Goal: Transaction & Acquisition: Purchase product/service

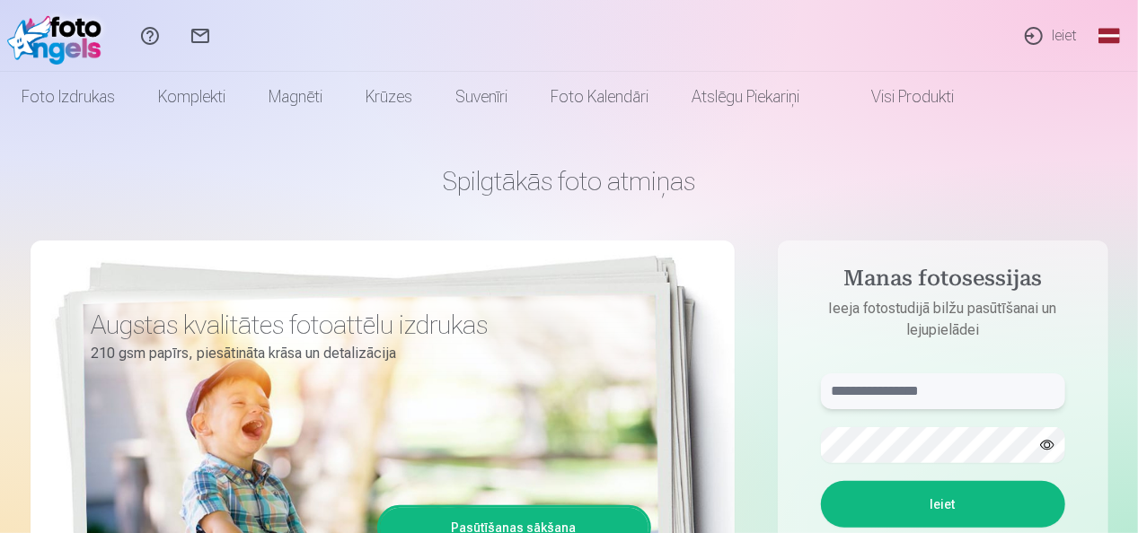
click at [966, 388] on input "text" at bounding box center [943, 392] width 244 height 36
type input "**********"
click at [1049, 445] on button "button" at bounding box center [1047, 445] width 34 height 34
click at [1000, 501] on button "Ieiet" at bounding box center [943, 504] width 244 height 47
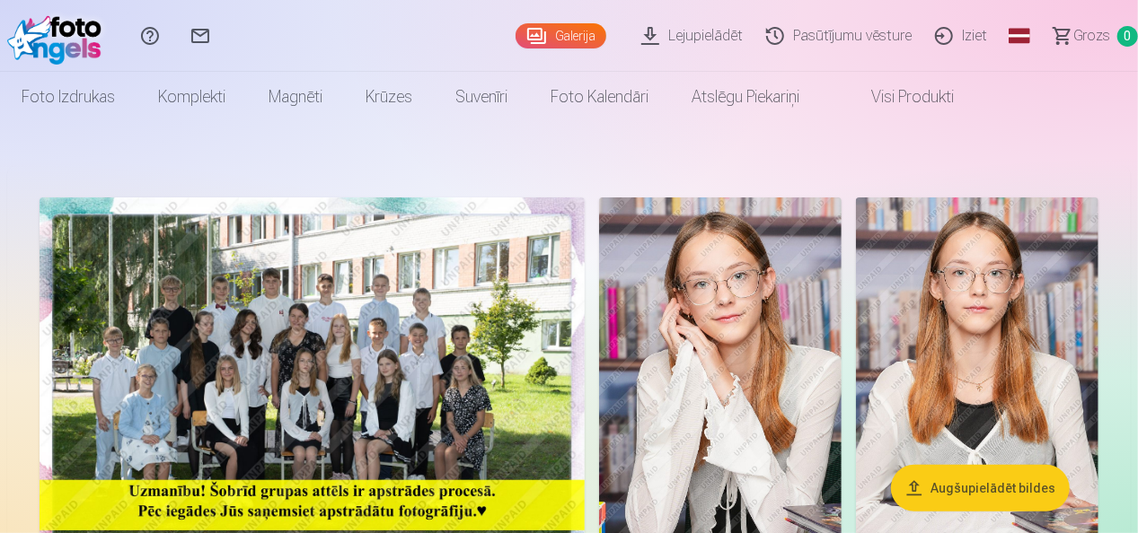
click at [296, 354] on img at bounding box center [312, 380] width 545 height 364
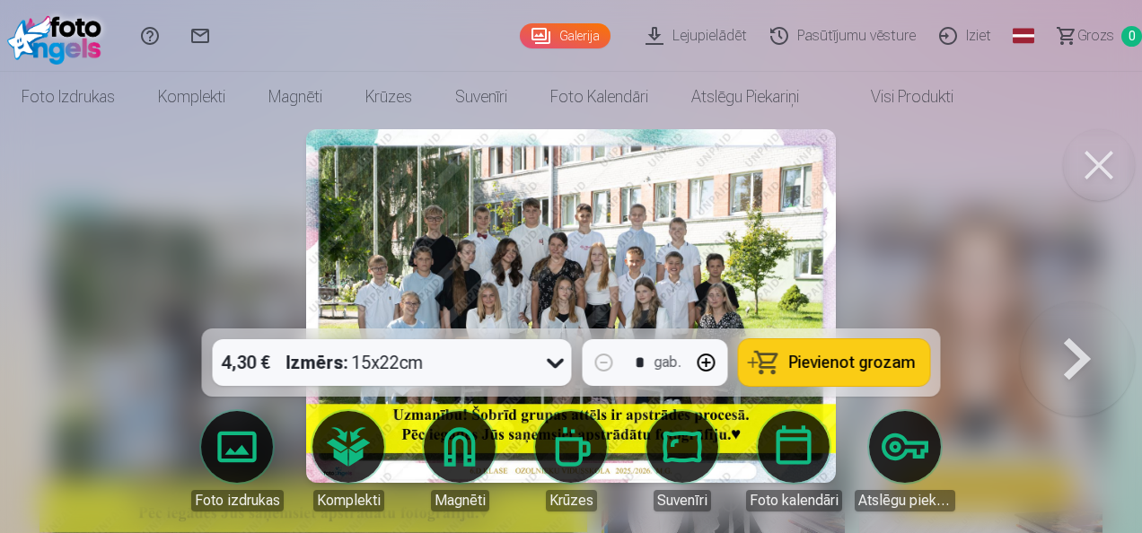
click at [239, 234] on div at bounding box center [571, 266] width 1142 height 533
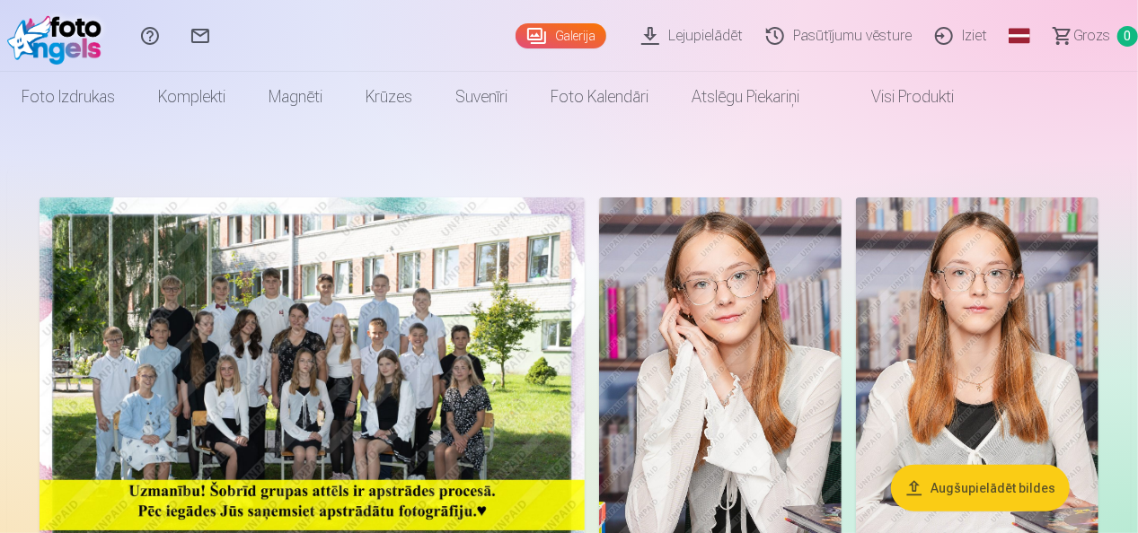
click at [359, 335] on img at bounding box center [312, 380] width 545 height 364
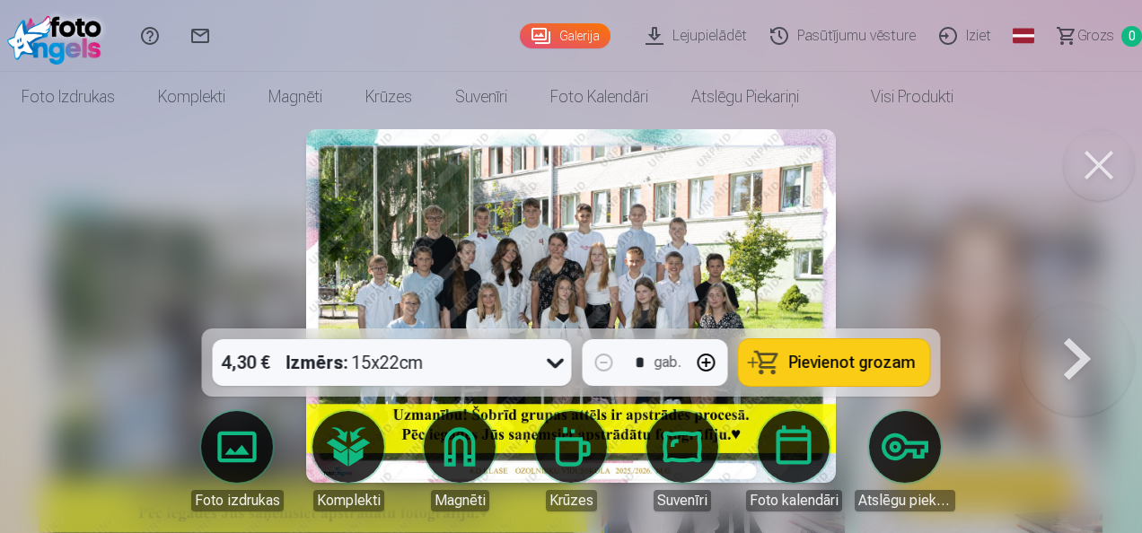
click at [847, 357] on span "Pievienot grozam" at bounding box center [852, 363] width 127 height 16
click at [203, 230] on div at bounding box center [571, 266] width 1142 height 533
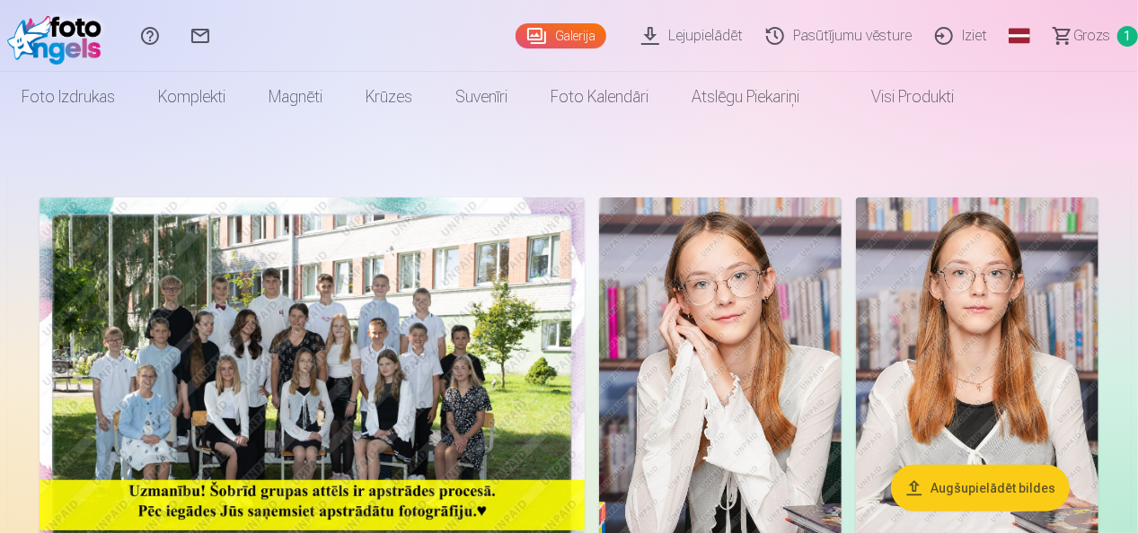
drag, startPoint x: 410, startPoint y: 308, endPoint x: 419, endPoint y: 302, distance: 10.2
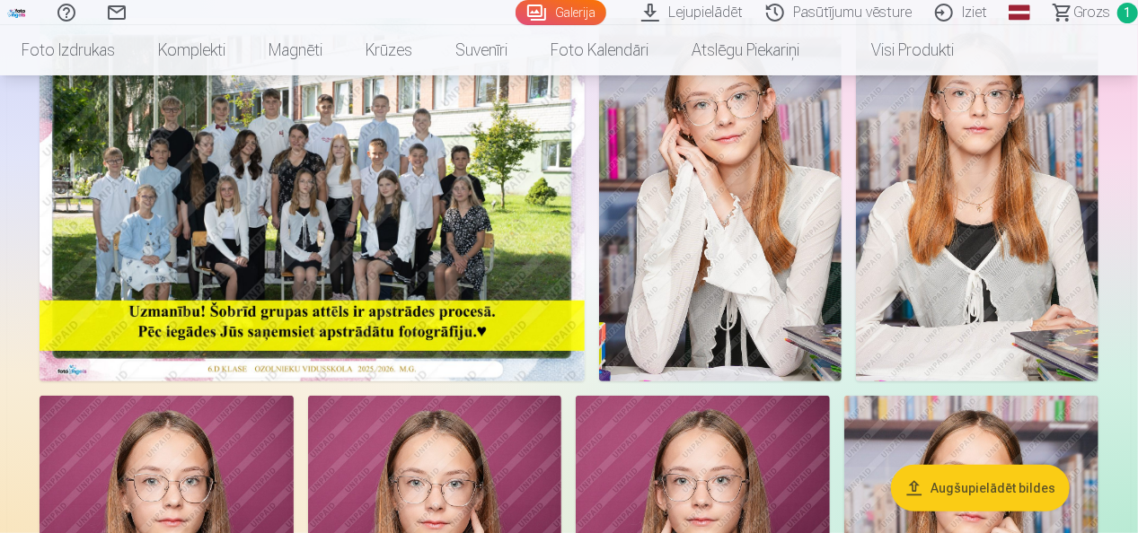
scroll to position [90, 0]
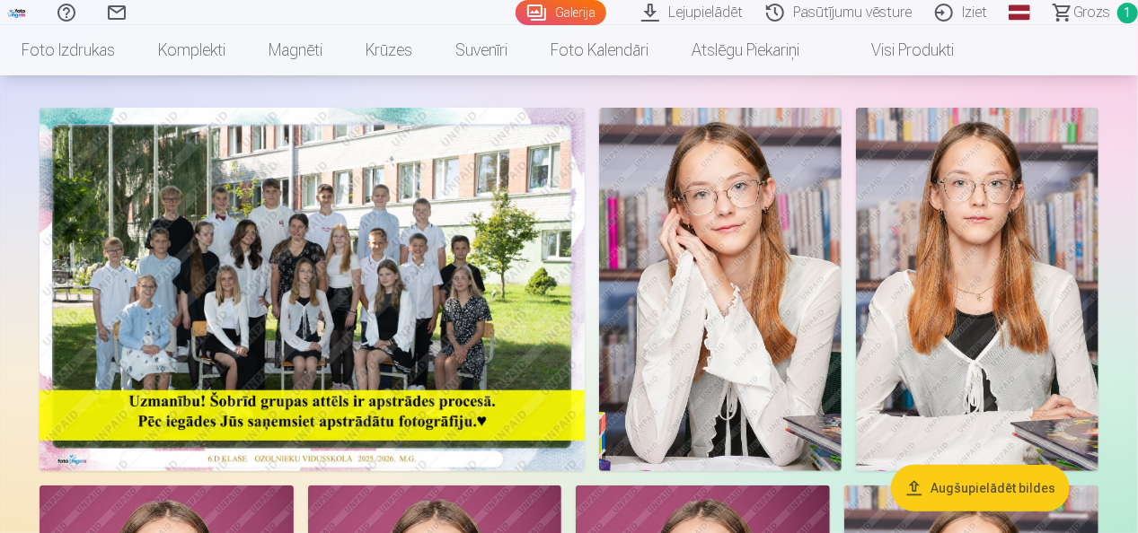
click at [385, 264] on img at bounding box center [312, 290] width 545 height 364
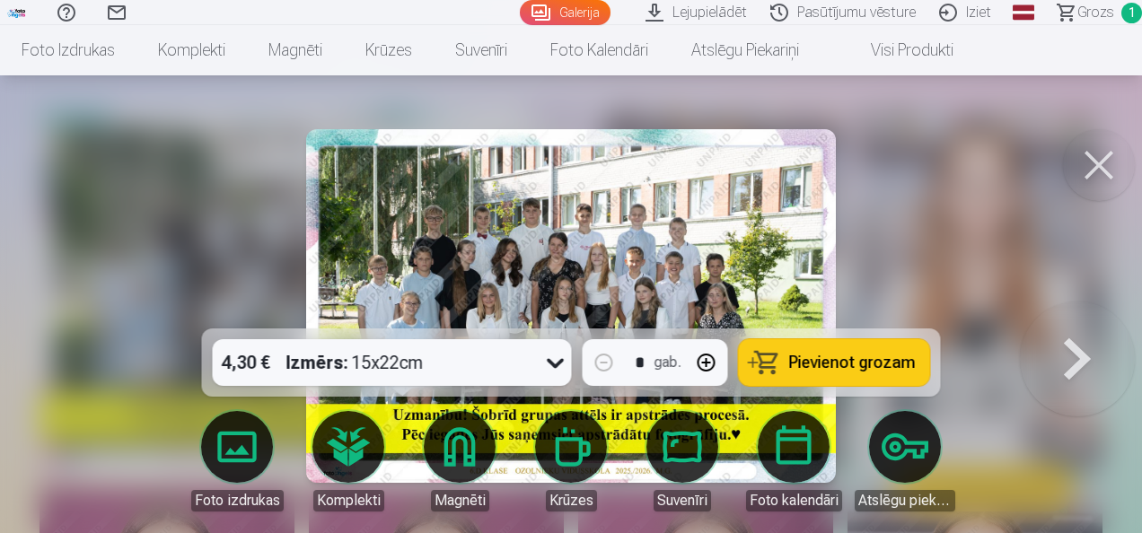
click at [489, 225] on img at bounding box center [571, 306] width 531 height 354
click at [595, 253] on img at bounding box center [571, 306] width 531 height 354
click at [1070, 311] on button at bounding box center [1077, 306] width 115 height 9
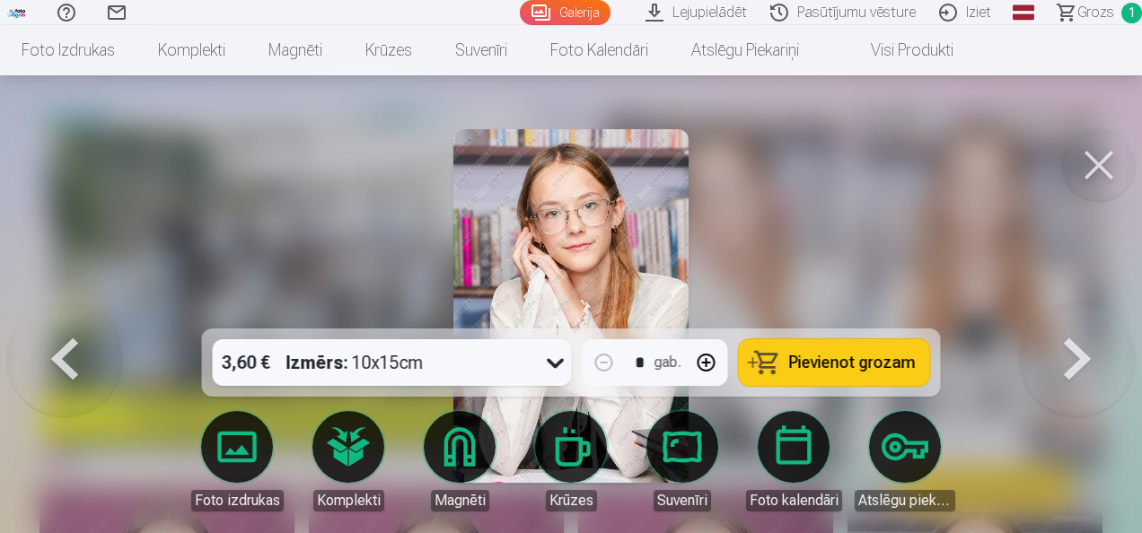
click at [63, 311] on button at bounding box center [64, 306] width 115 height 9
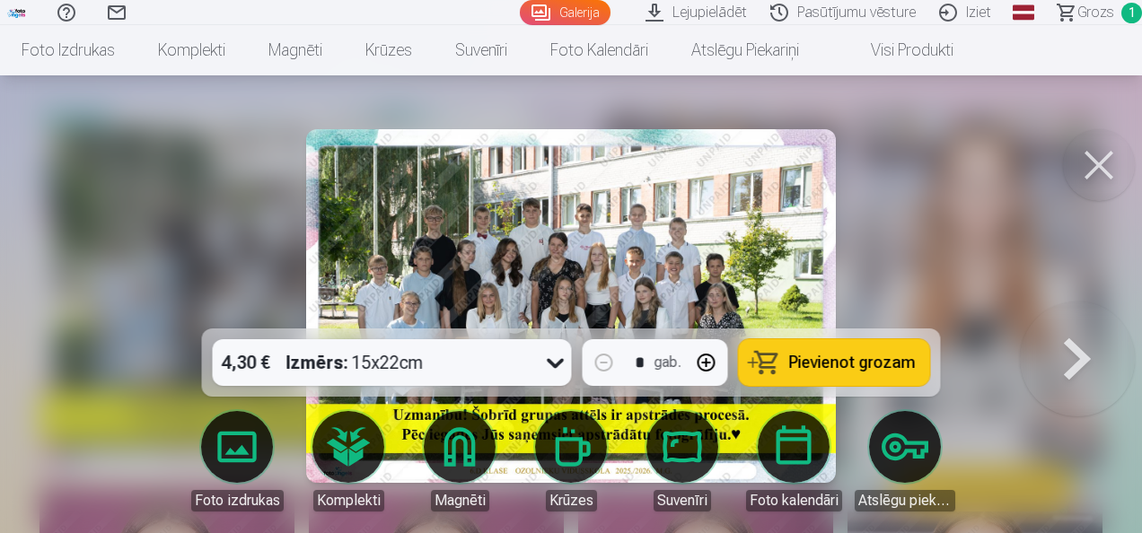
click at [487, 254] on img at bounding box center [571, 306] width 531 height 354
click at [84, 307] on div at bounding box center [571, 266] width 1142 height 533
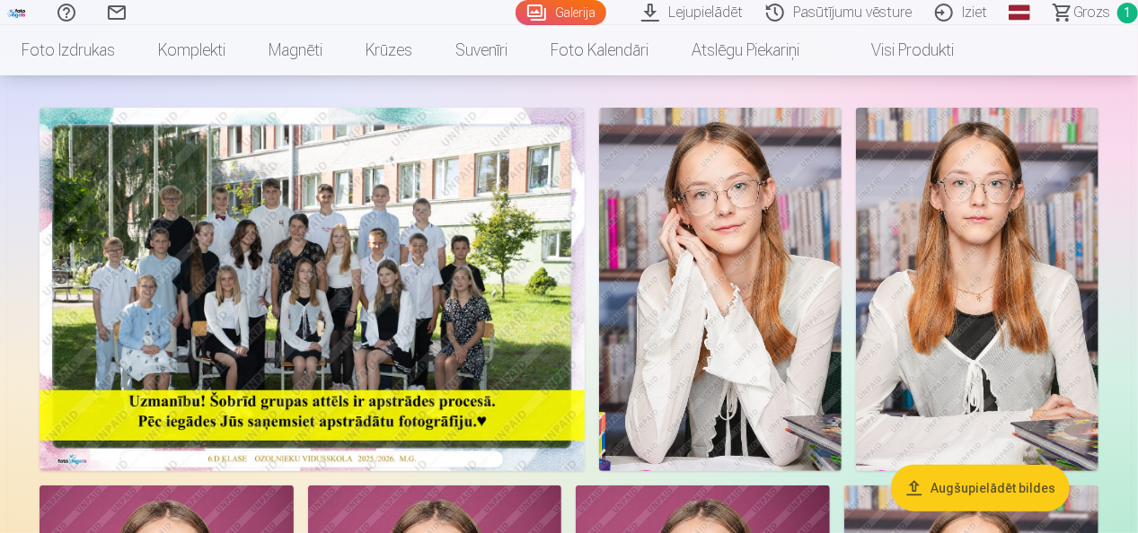
click at [290, 238] on img at bounding box center [312, 290] width 545 height 364
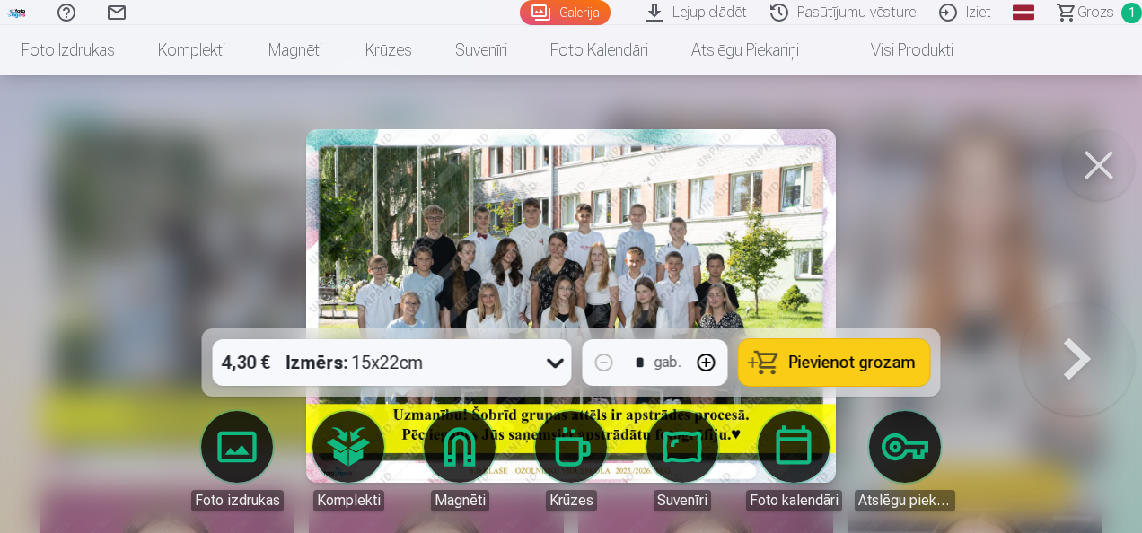
click at [239, 163] on div at bounding box center [571, 266] width 1142 height 533
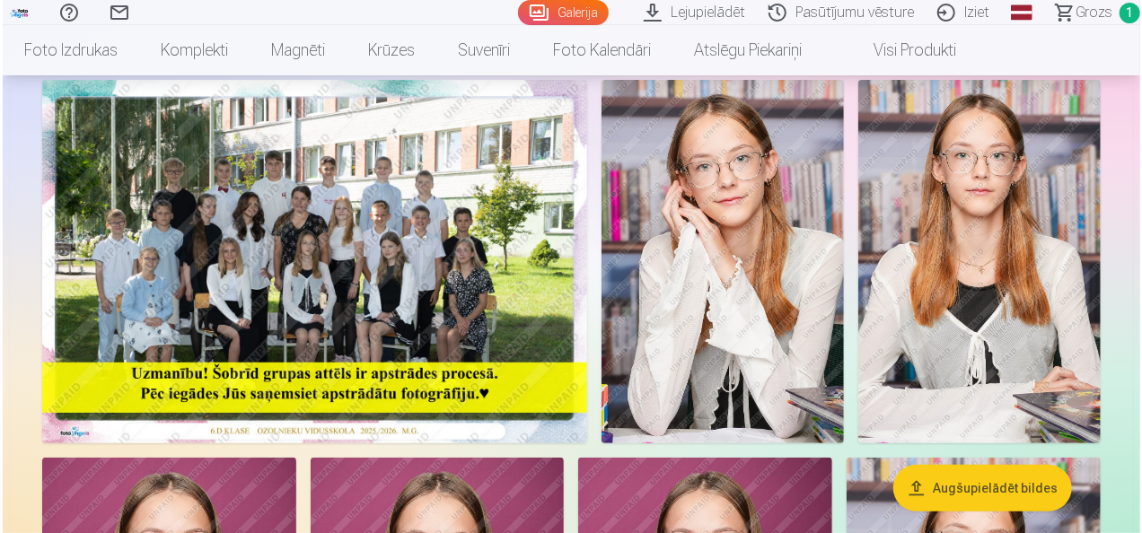
scroll to position [90, 0]
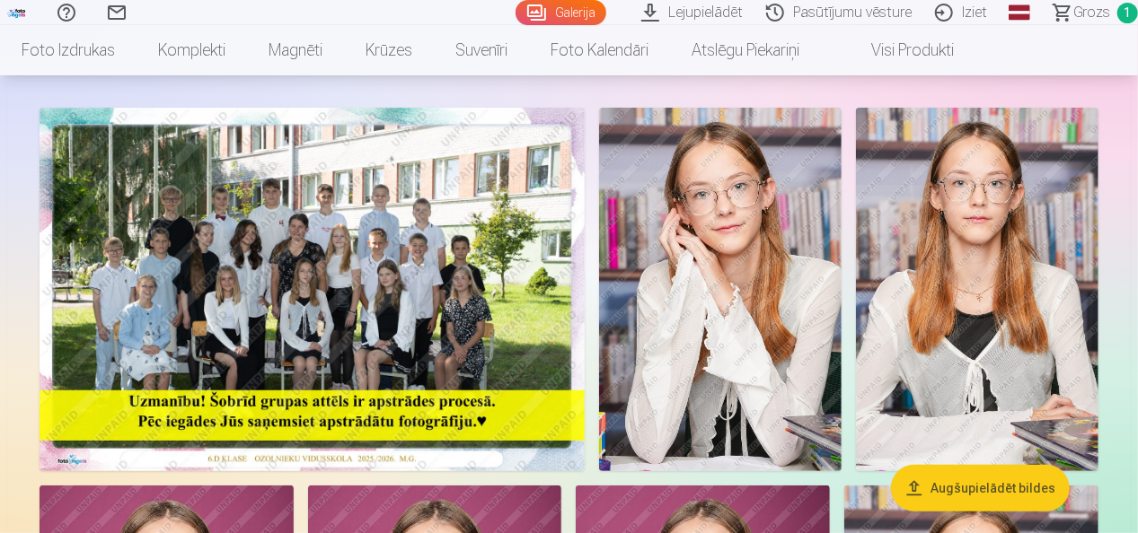
click at [724, 246] on img at bounding box center [720, 290] width 242 height 364
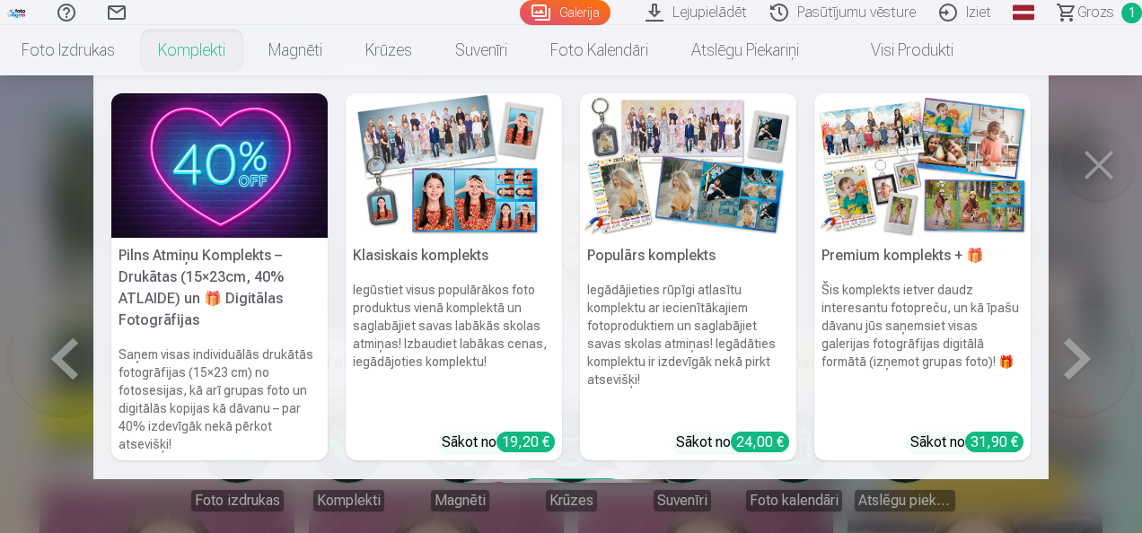
click at [181, 48] on link "Komplekti" at bounding box center [192, 50] width 110 height 50
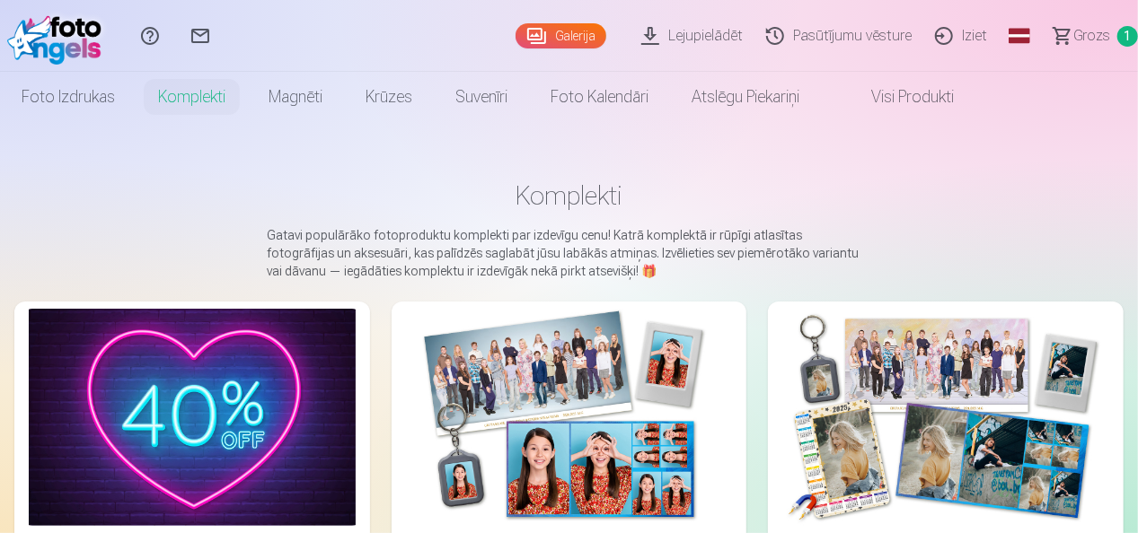
click at [896, 95] on link "Visi produkti" at bounding box center [898, 97] width 154 height 50
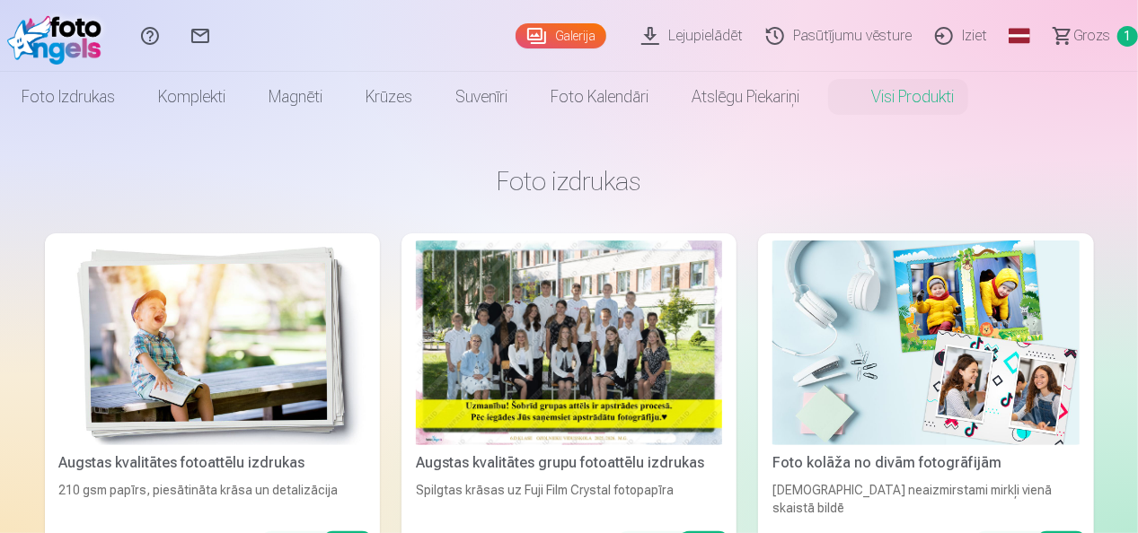
click at [565, 31] on link "Galerija" at bounding box center [561, 35] width 91 height 25
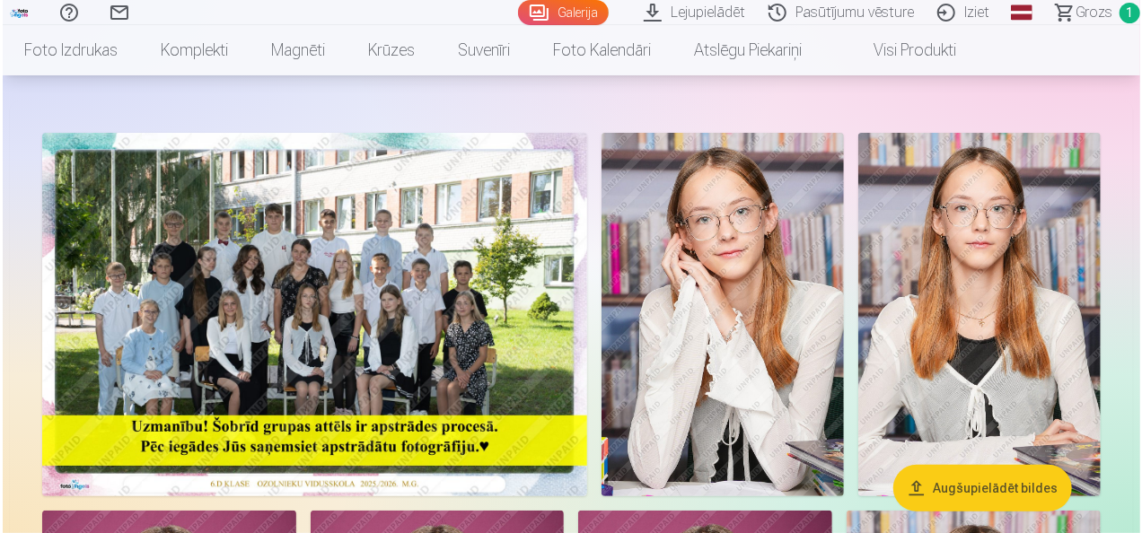
scroll to position [90, 0]
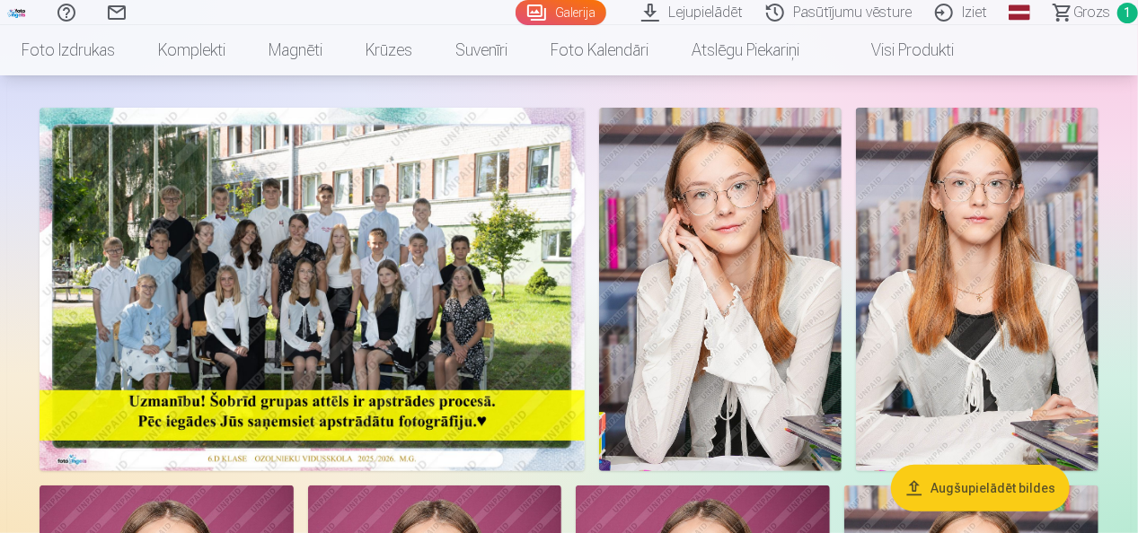
click at [722, 255] on img at bounding box center [720, 290] width 242 height 364
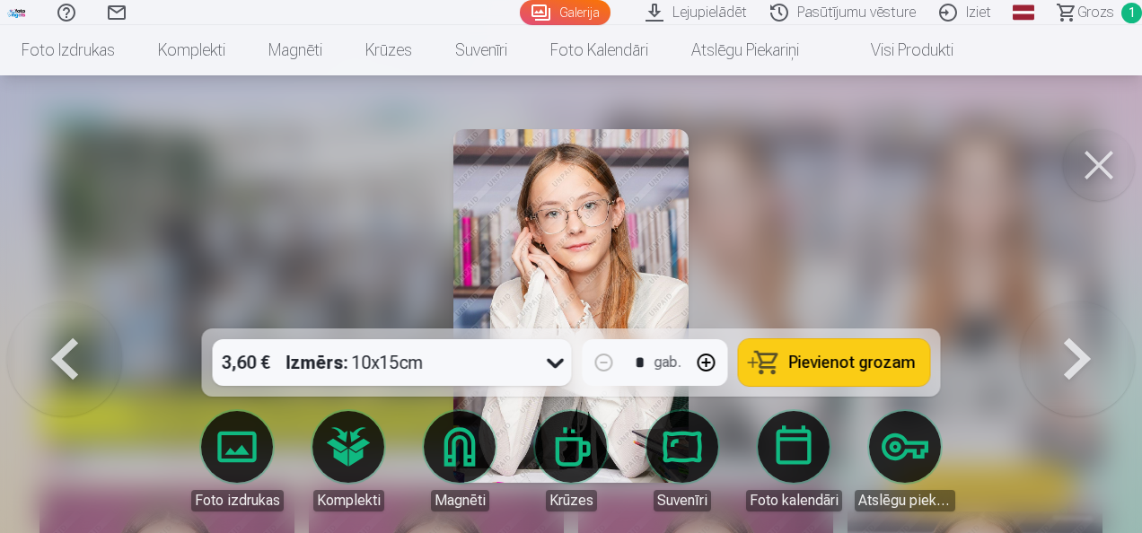
click at [833, 359] on span "Pievienot grozam" at bounding box center [852, 363] width 127 height 16
click at [582, 11] on link "Galerija" at bounding box center [565, 12] width 91 height 25
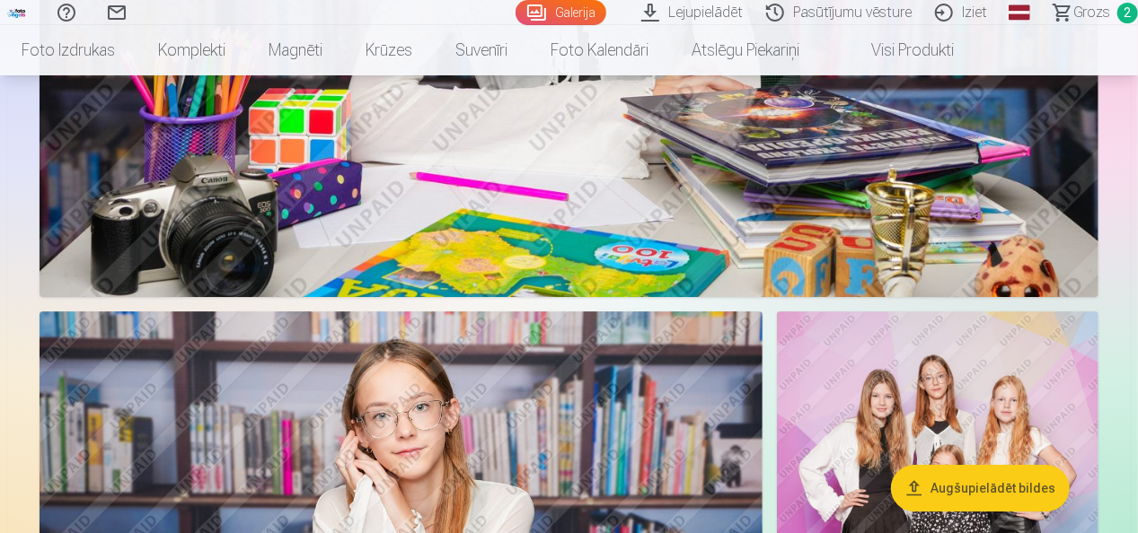
scroll to position [3054, 0]
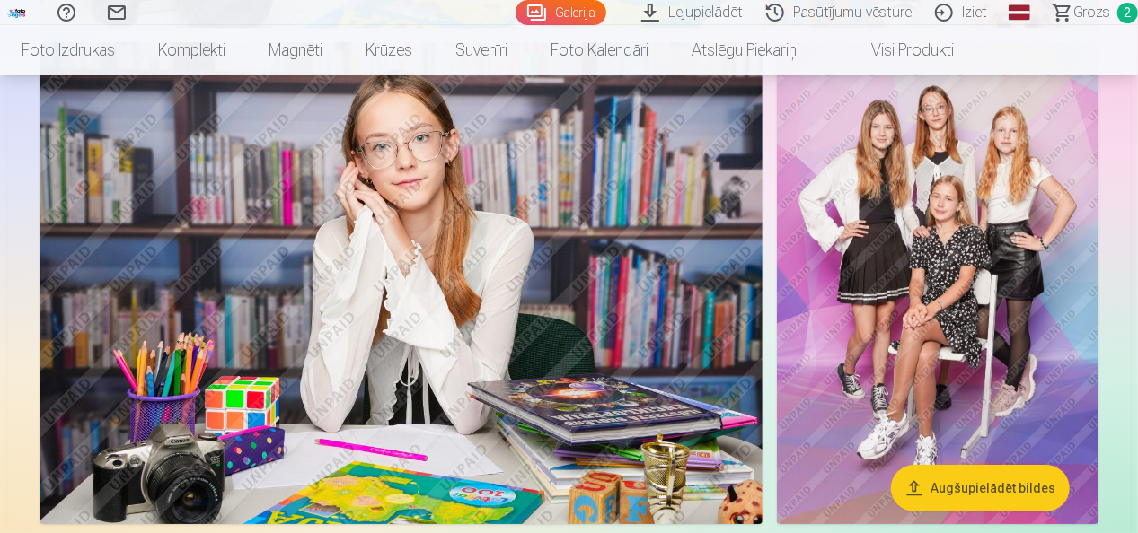
click at [968, 227] on img at bounding box center [938, 283] width 322 height 482
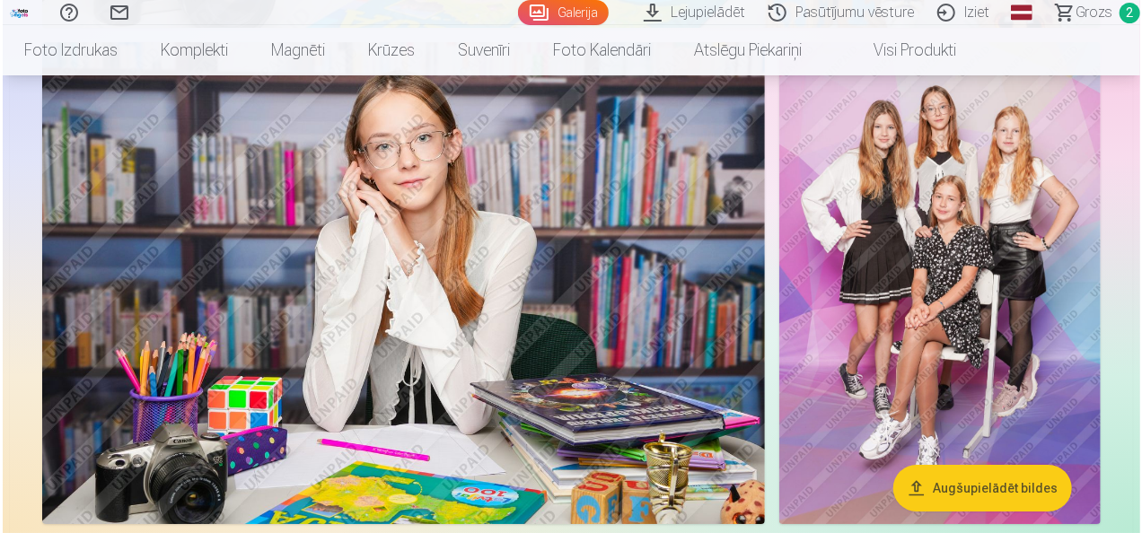
scroll to position [3062, 0]
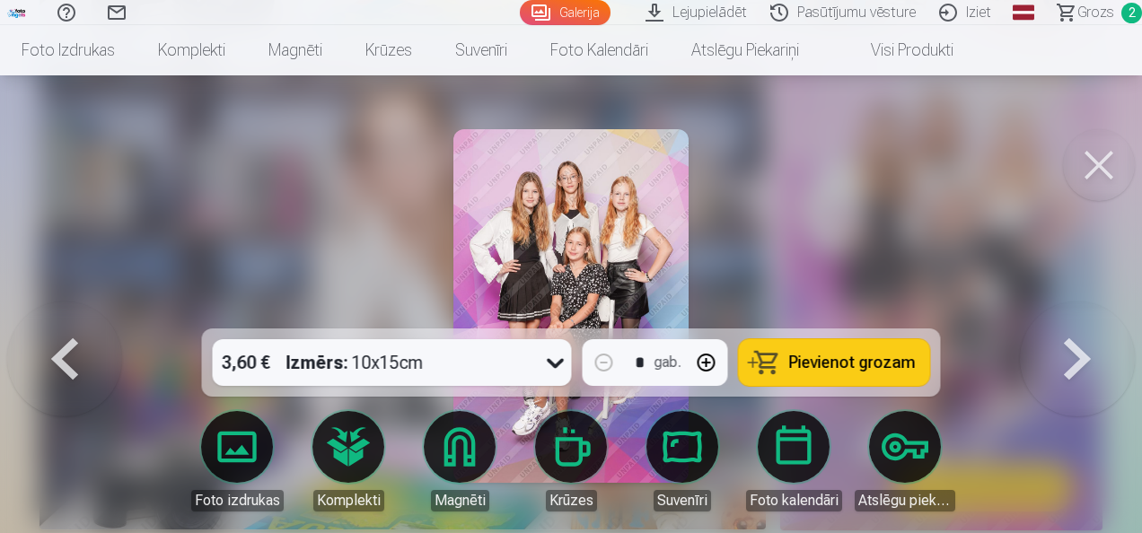
click at [814, 365] on span "Pievienot grozam" at bounding box center [852, 363] width 127 height 16
click at [590, 9] on link "Galerija" at bounding box center [565, 12] width 91 height 25
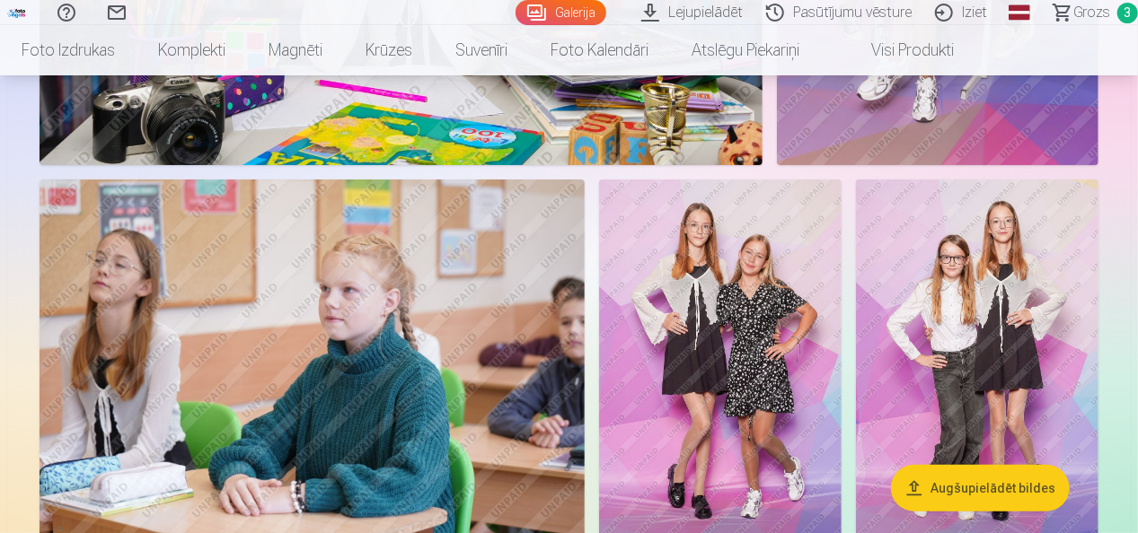
scroll to position [3503, 0]
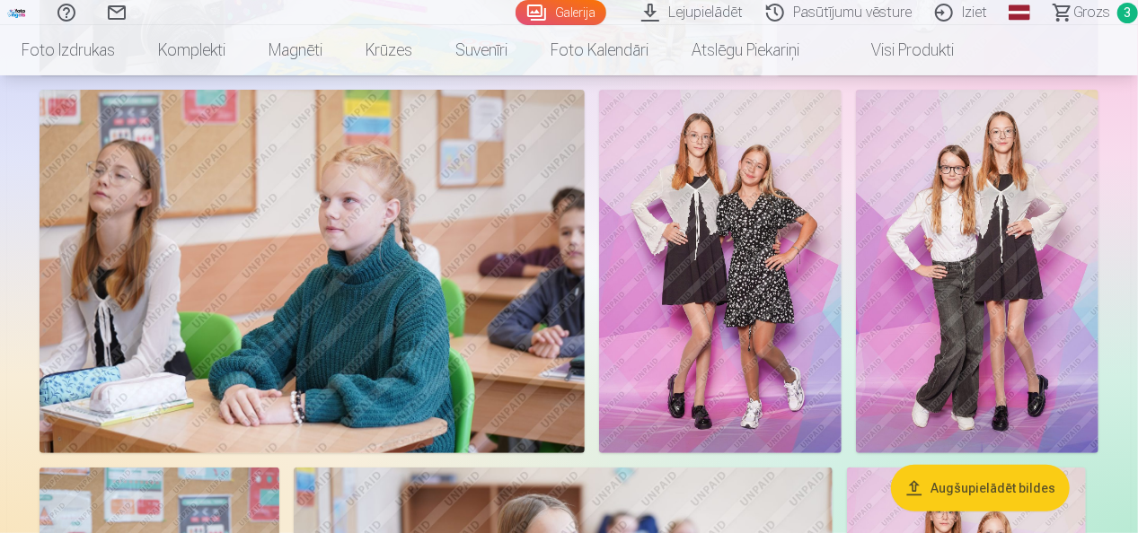
click at [999, 232] on img at bounding box center [977, 272] width 242 height 364
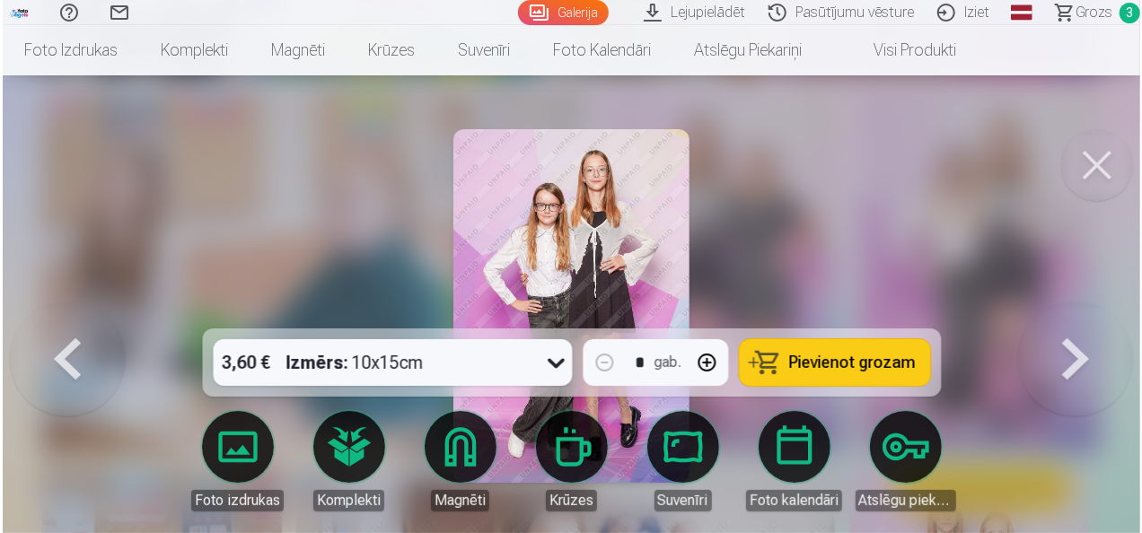
scroll to position [3513, 0]
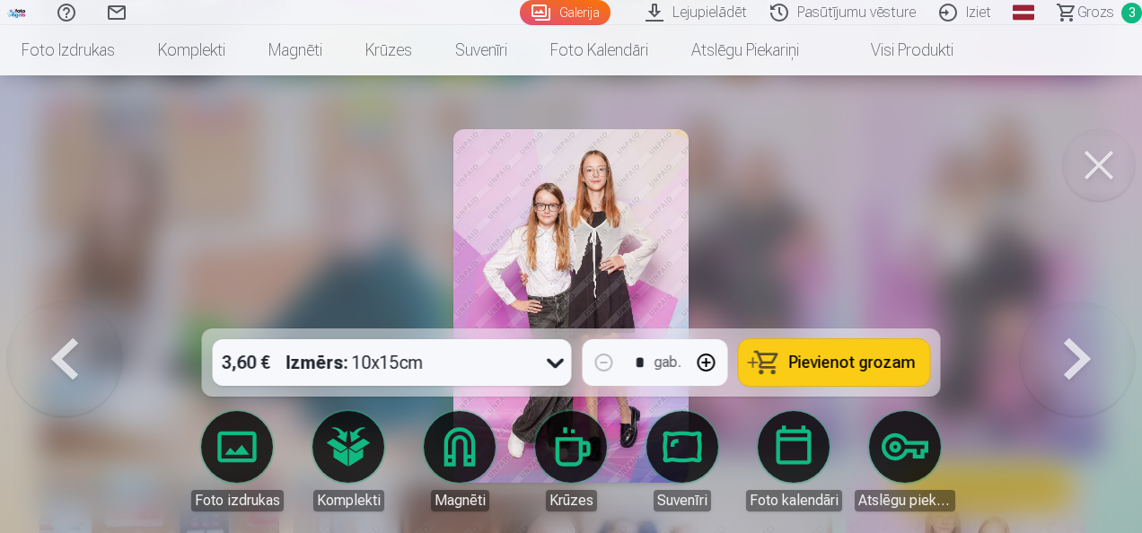
click at [832, 365] on span "Pievienot grozam" at bounding box center [852, 363] width 127 height 16
click at [568, 6] on link "Galerija" at bounding box center [565, 12] width 91 height 25
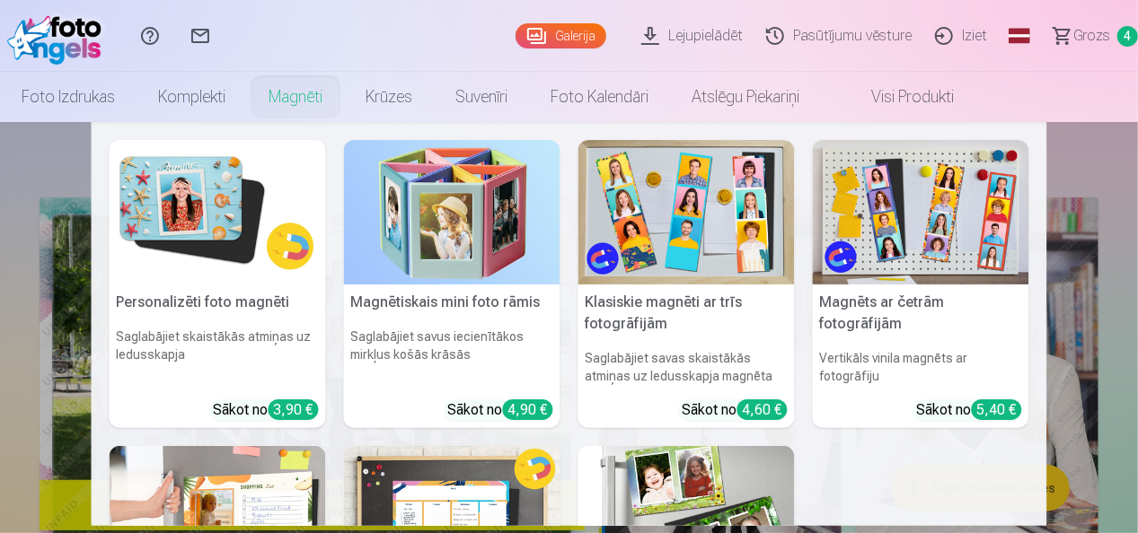
click at [300, 100] on link "Magnēti" at bounding box center [295, 97] width 97 height 50
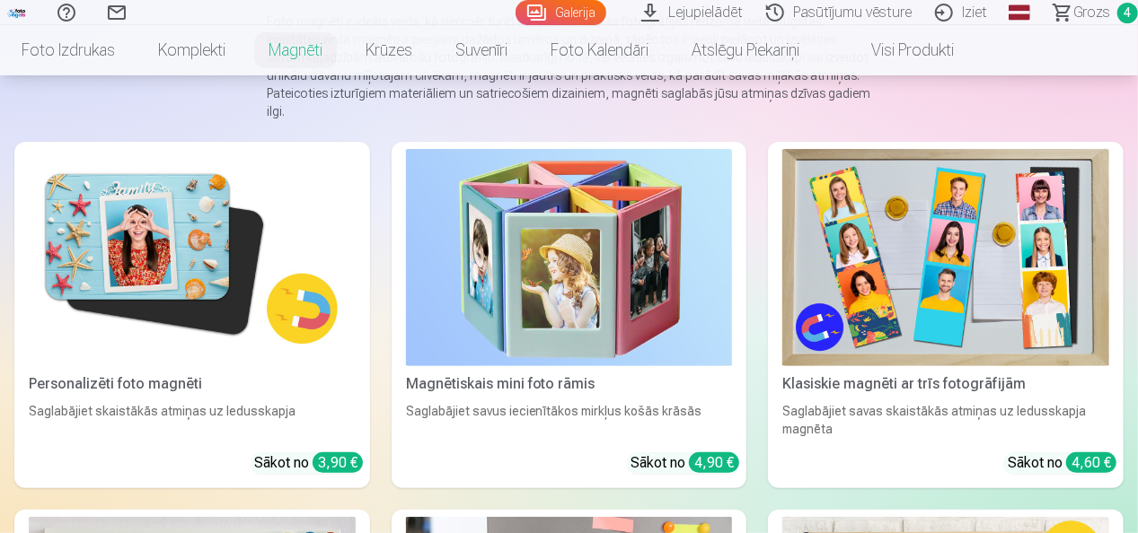
scroll to position [269, 0]
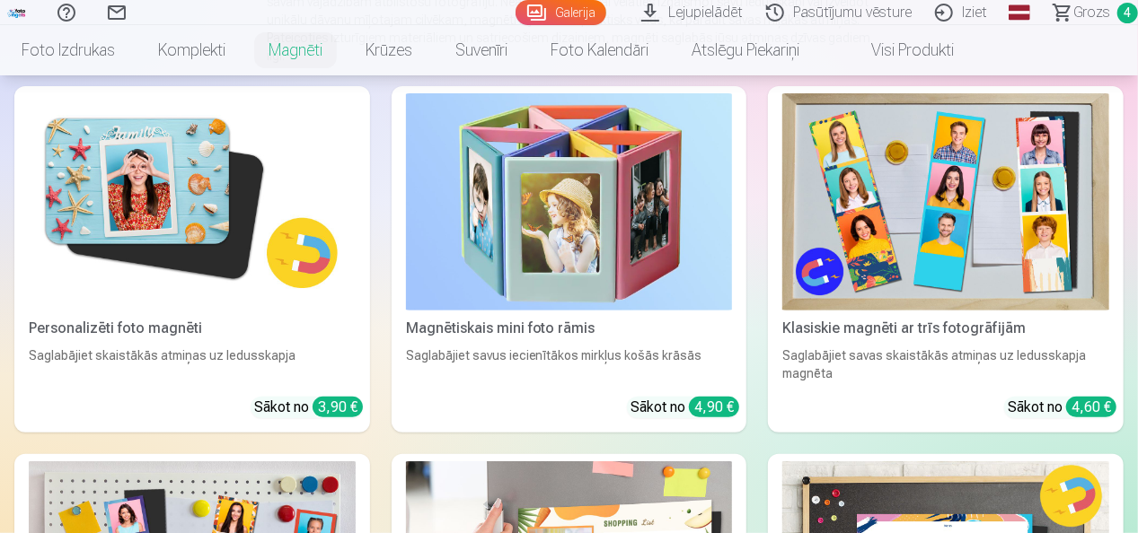
click at [175, 183] on img at bounding box center [192, 201] width 327 height 217
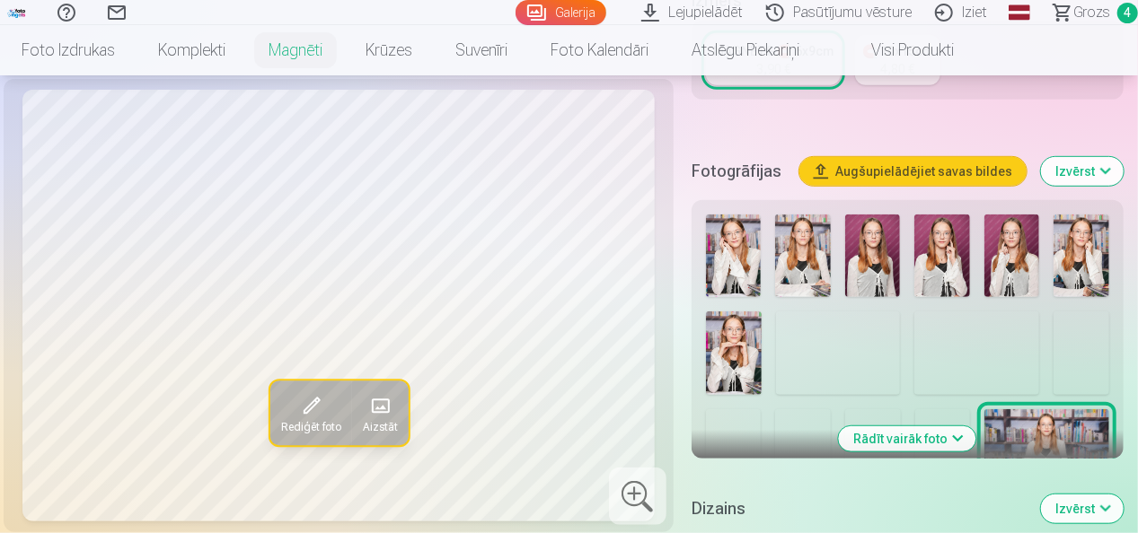
scroll to position [449, 0]
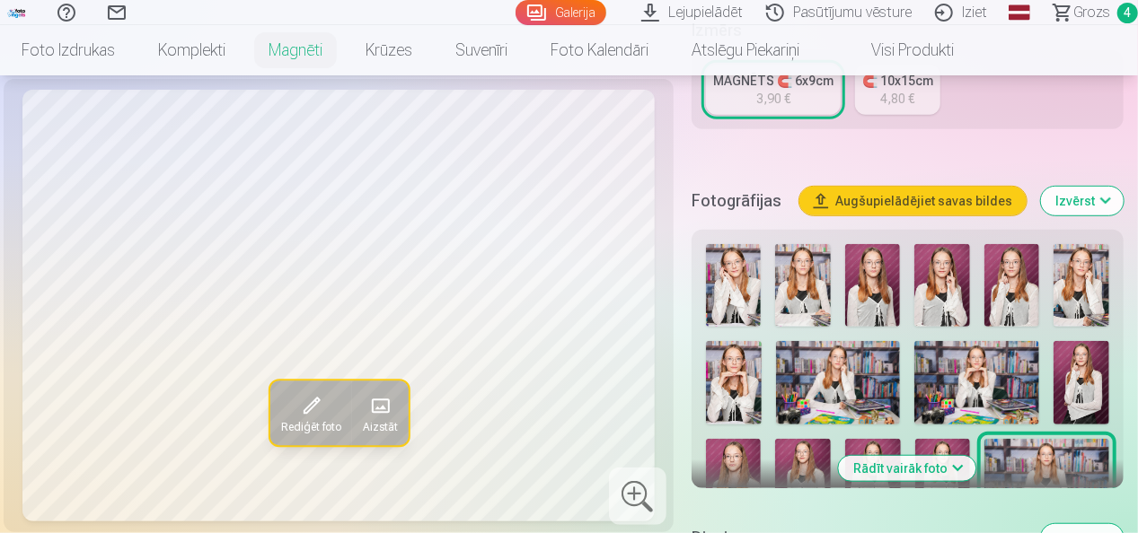
click at [731, 273] on img at bounding box center [734, 285] width 56 height 83
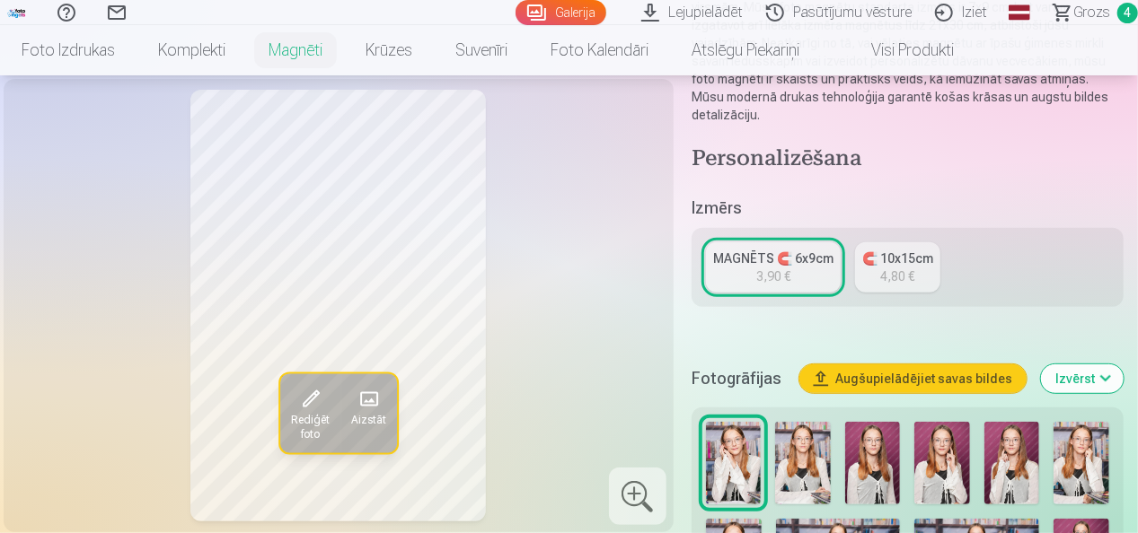
scroll to position [269, 0]
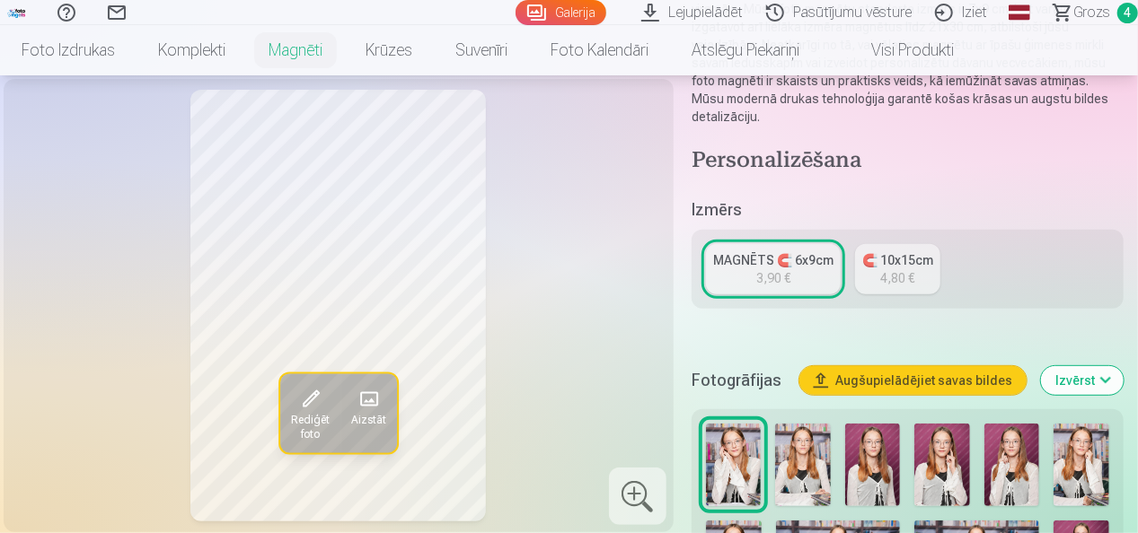
click at [751, 258] on div "MAGNĒTS 🧲 6x9cm" at bounding box center [773, 260] width 120 height 18
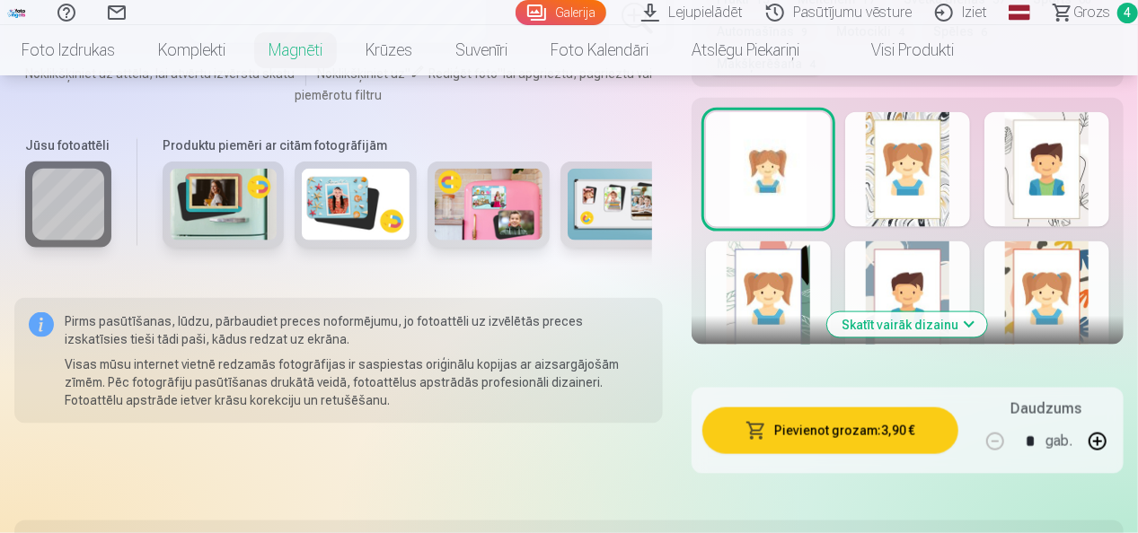
scroll to position [1078, 0]
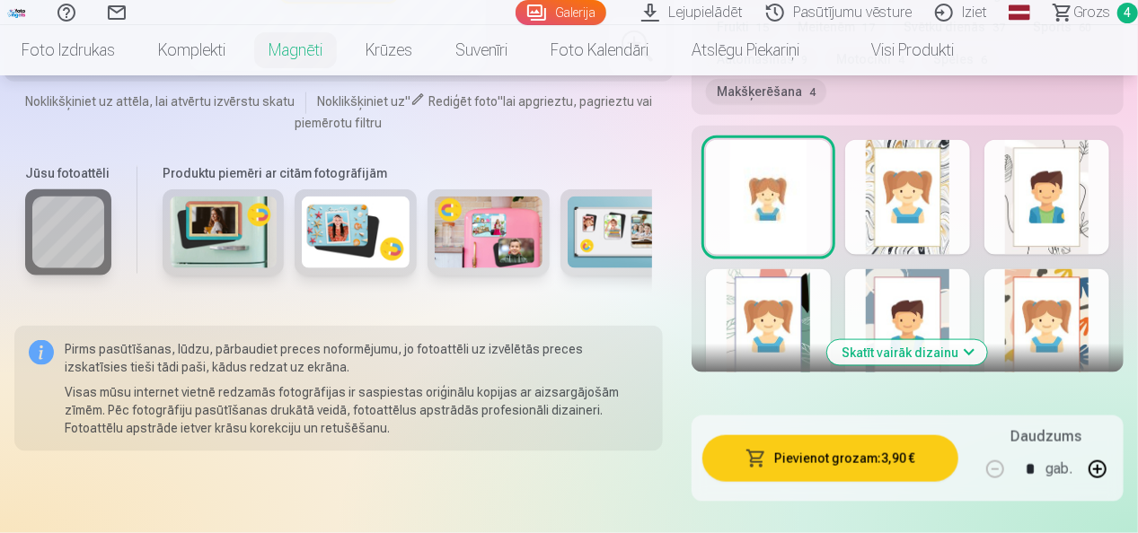
click at [1024, 200] on div at bounding box center [1046, 197] width 125 height 115
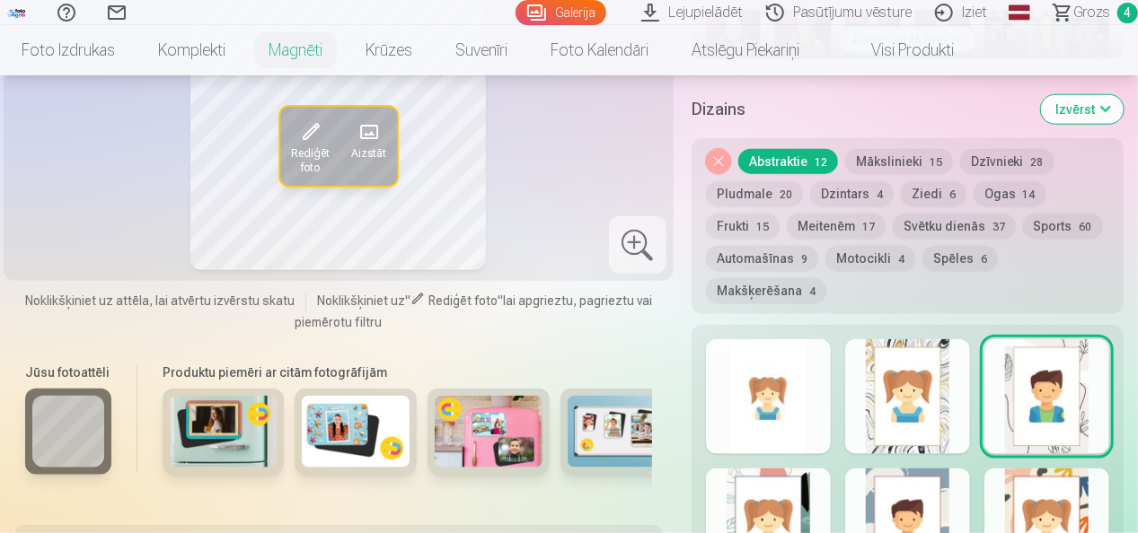
scroll to position [988, 0]
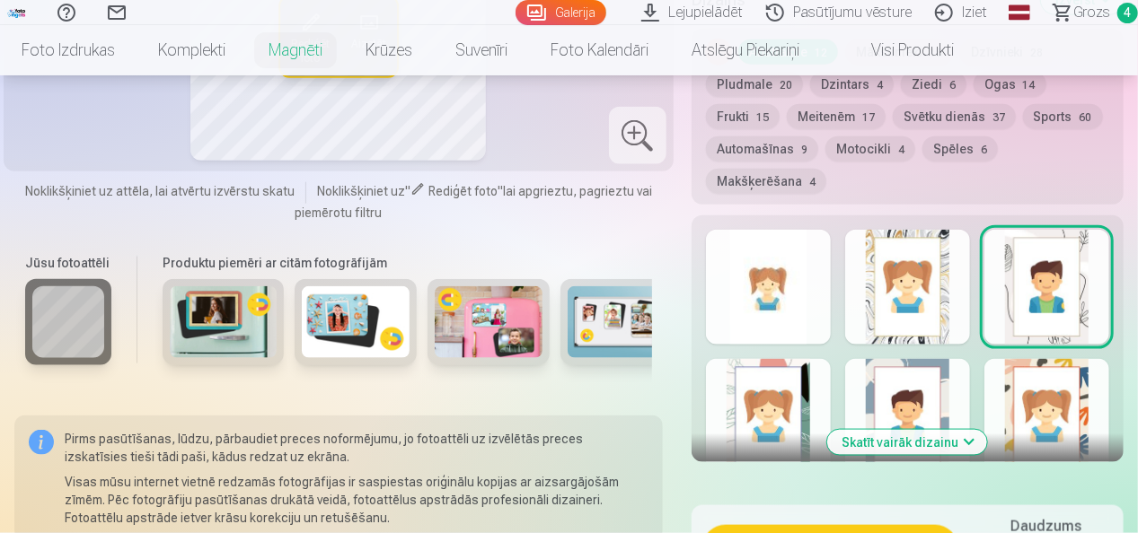
click at [907, 282] on div at bounding box center [907, 287] width 125 height 115
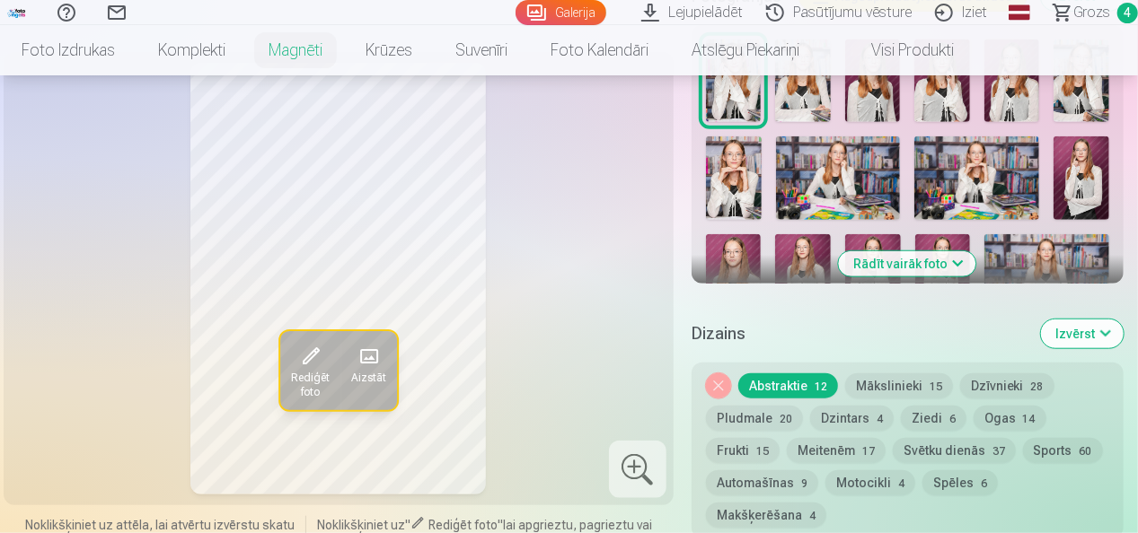
scroll to position [808, 0]
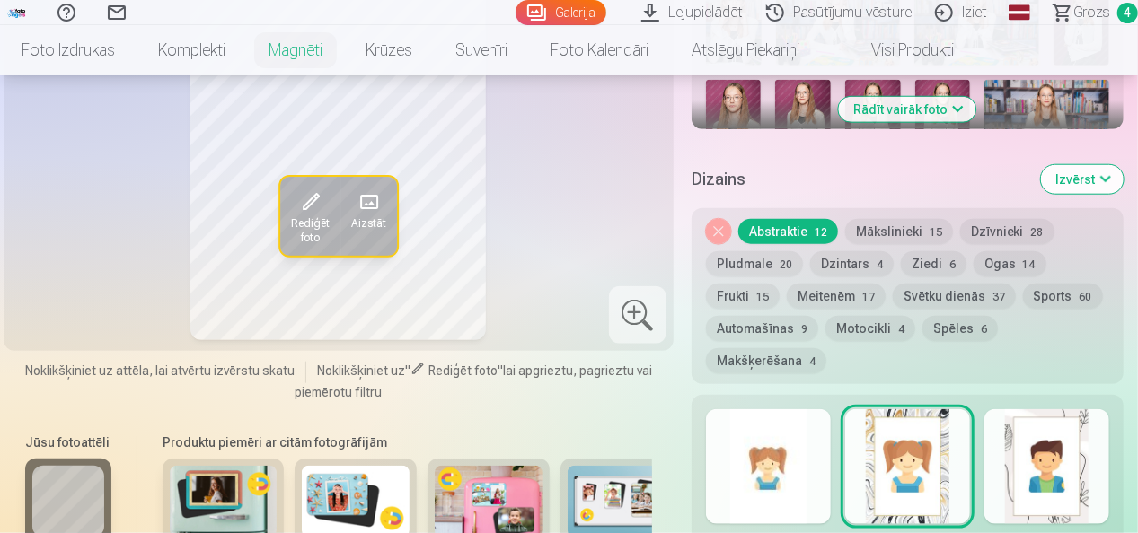
click at [769, 467] on div at bounding box center [768, 467] width 125 height 115
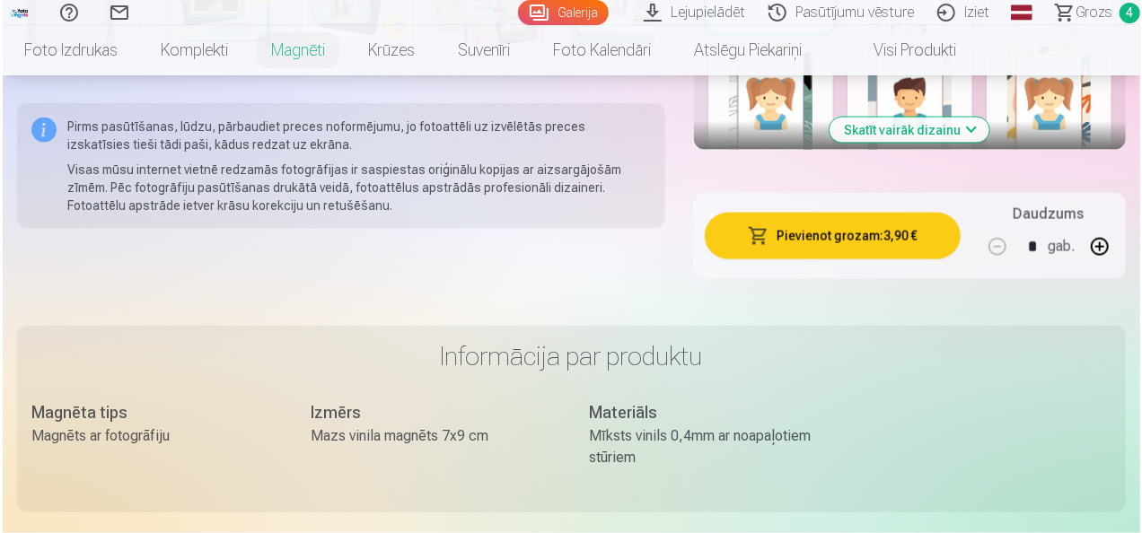
scroll to position [1347, 0]
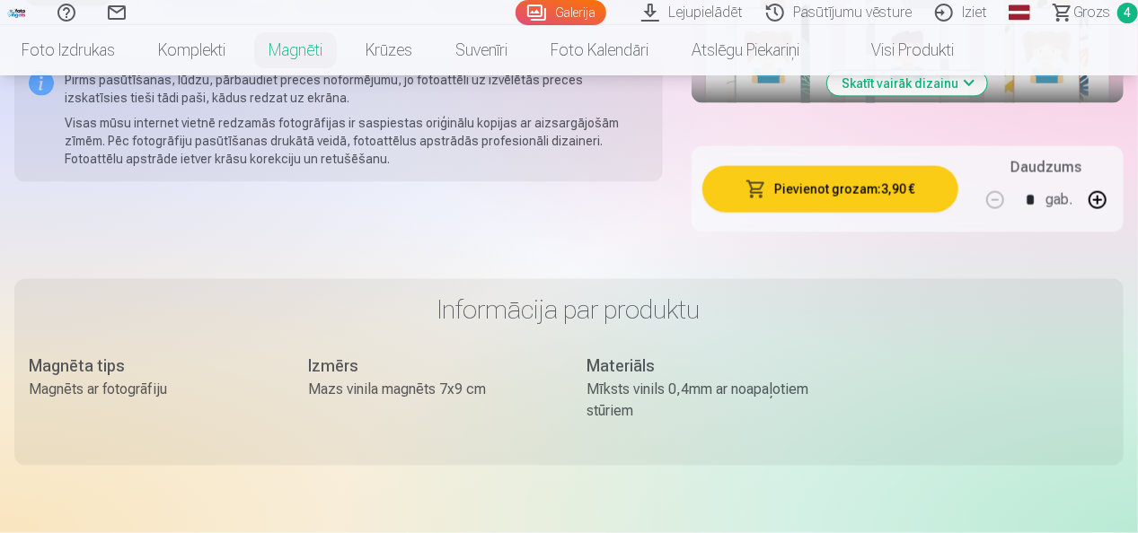
click at [838, 185] on button "Pievienot grozam : 3,90 €" at bounding box center [830, 189] width 256 height 47
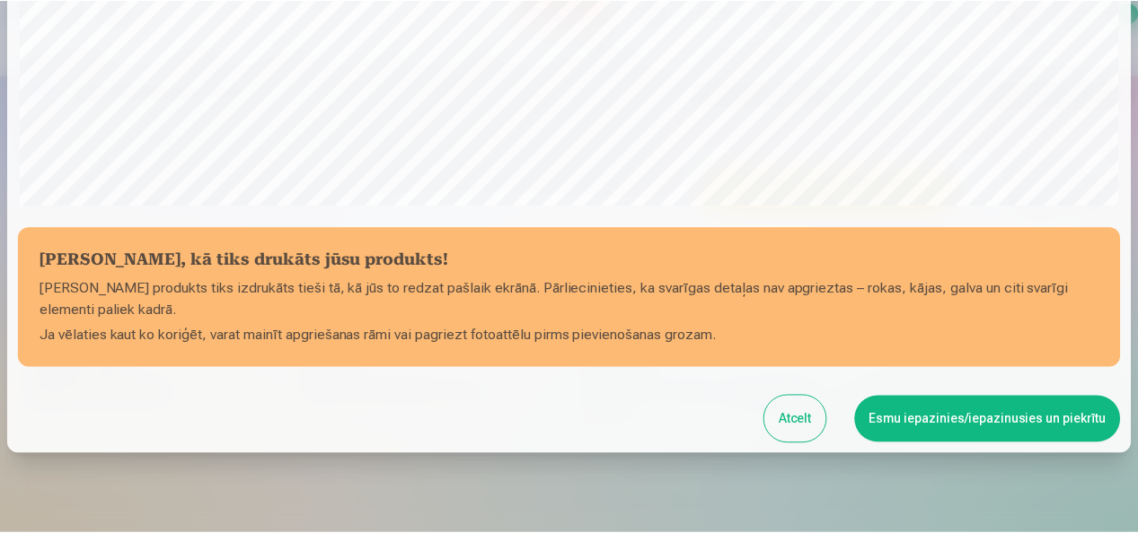
scroll to position [695, 0]
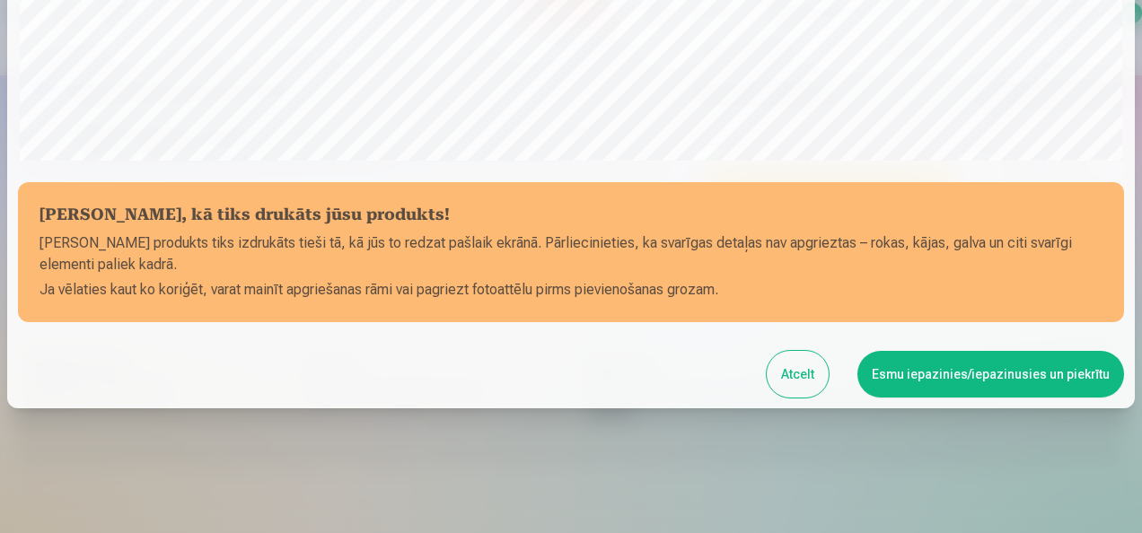
click at [1031, 369] on button "Esmu iepazinies/iepazinusies un piekrītu" at bounding box center [991, 374] width 267 height 47
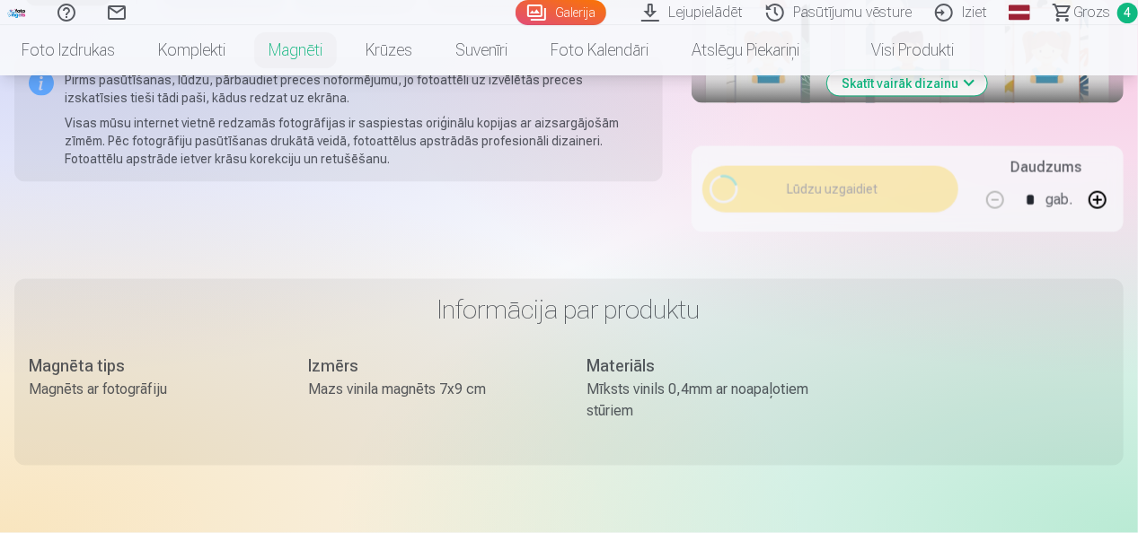
scroll to position [692, 0]
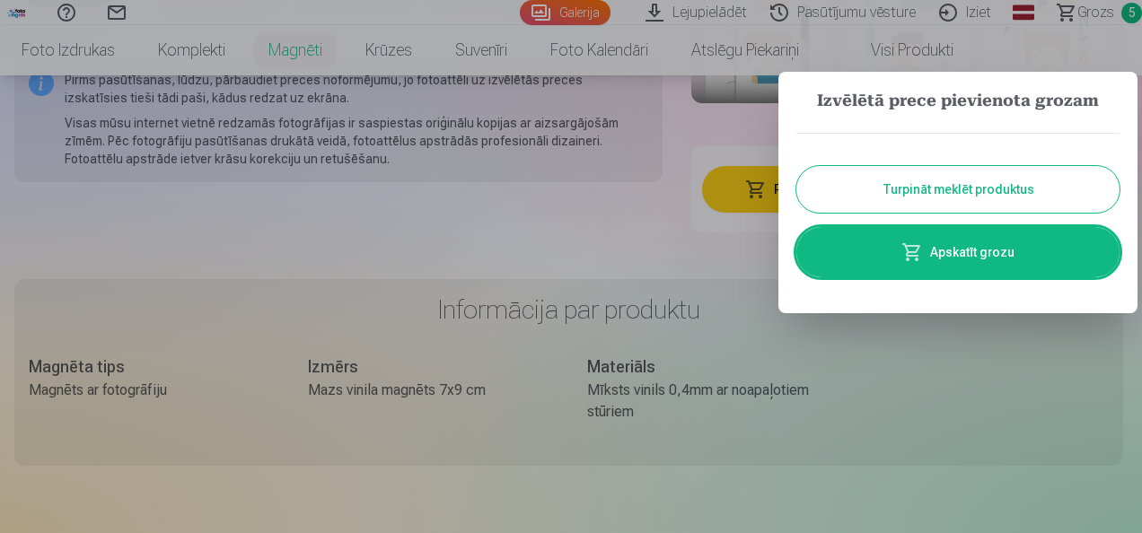
click at [965, 183] on button "Turpināt meklēt produktus" at bounding box center [958, 189] width 323 height 47
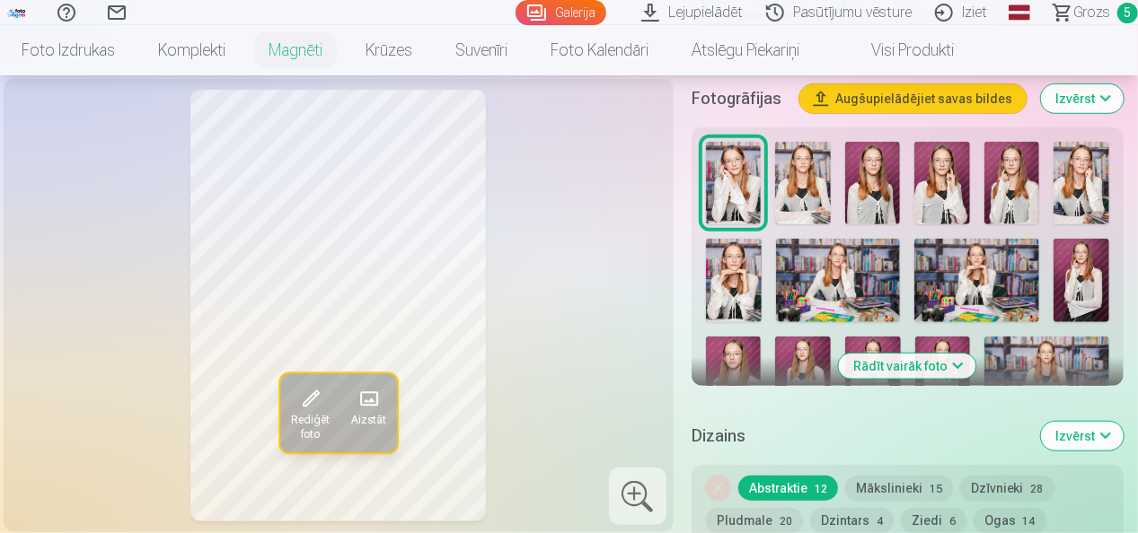
scroll to position [539, 0]
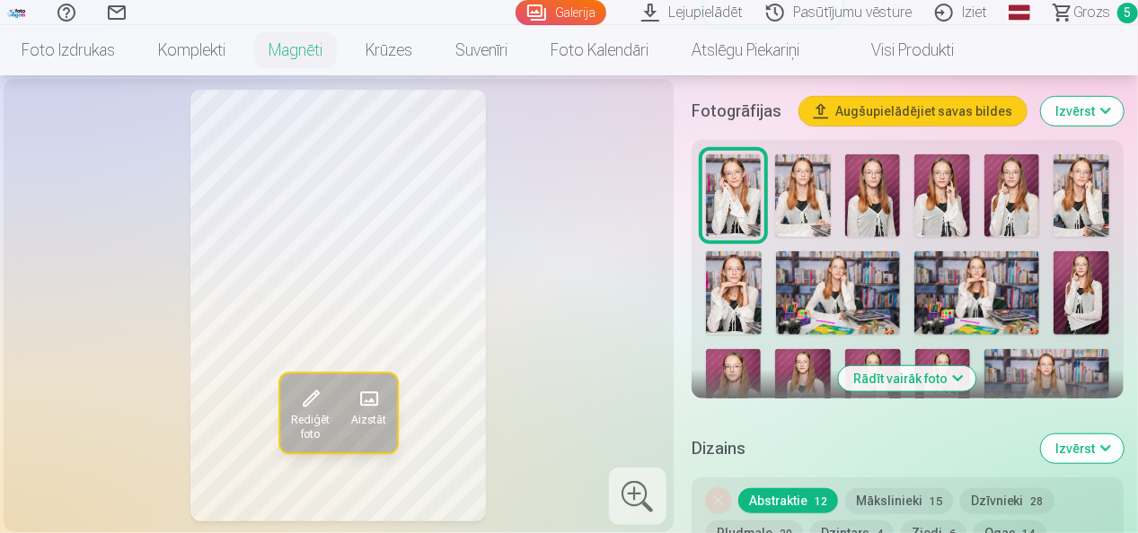
click at [958, 373] on button "Rādīt vairāk foto" at bounding box center [907, 378] width 137 height 25
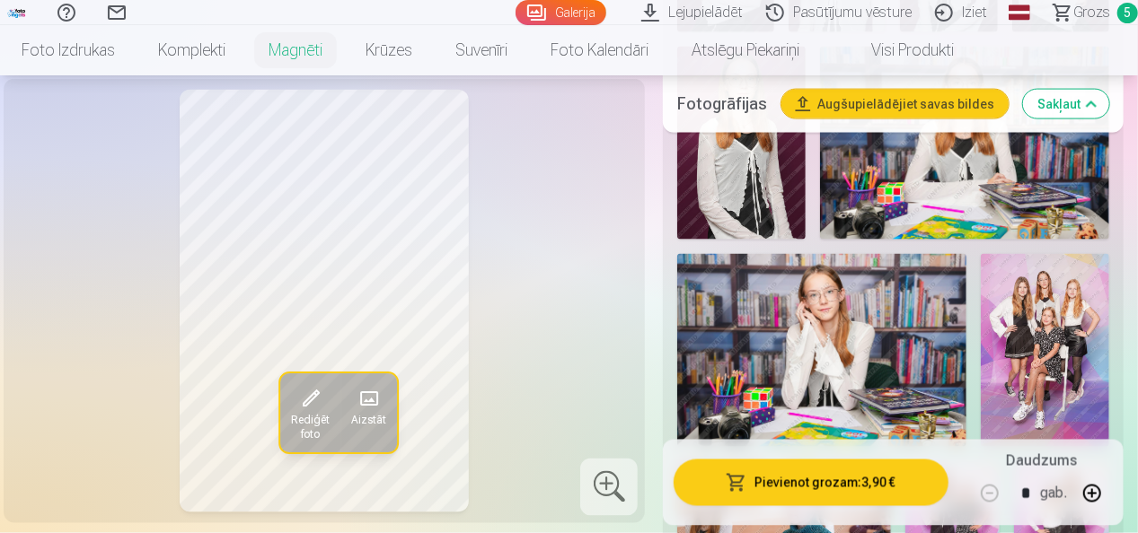
scroll to position [1347, 0]
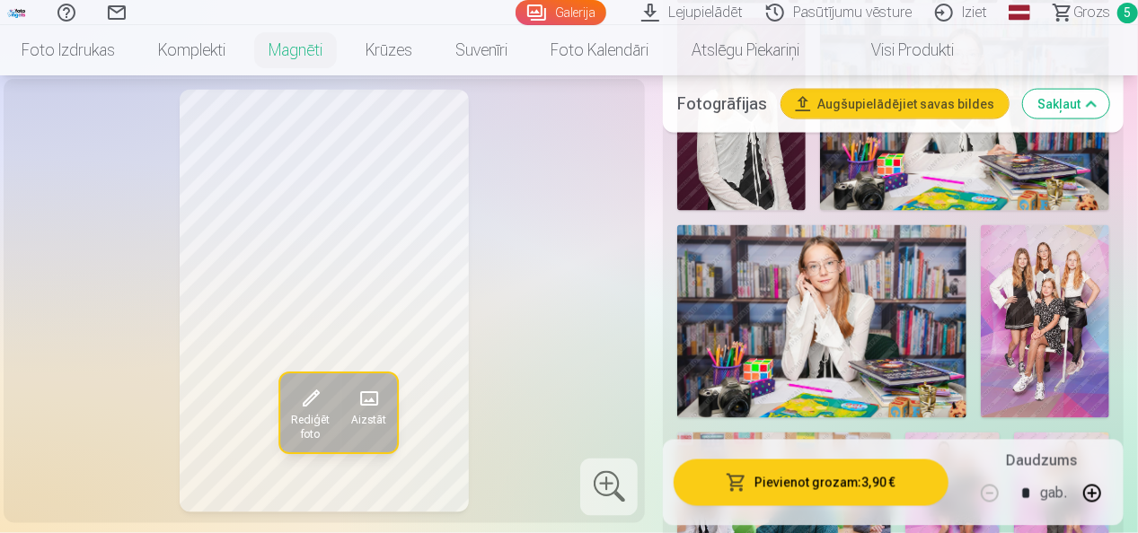
click at [826, 266] on img at bounding box center [821, 321] width 289 height 193
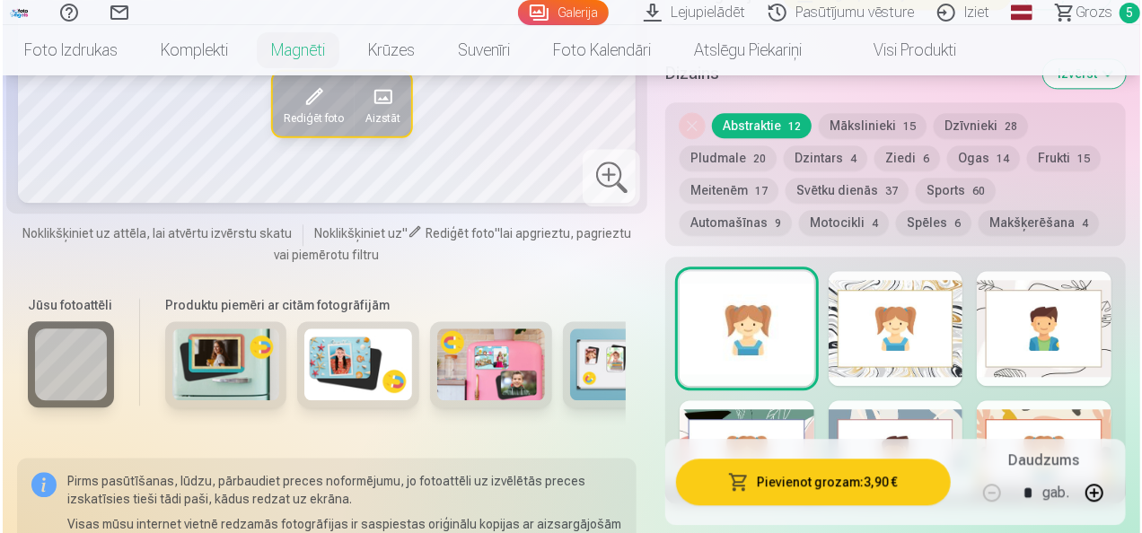
scroll to position [2155, 0]
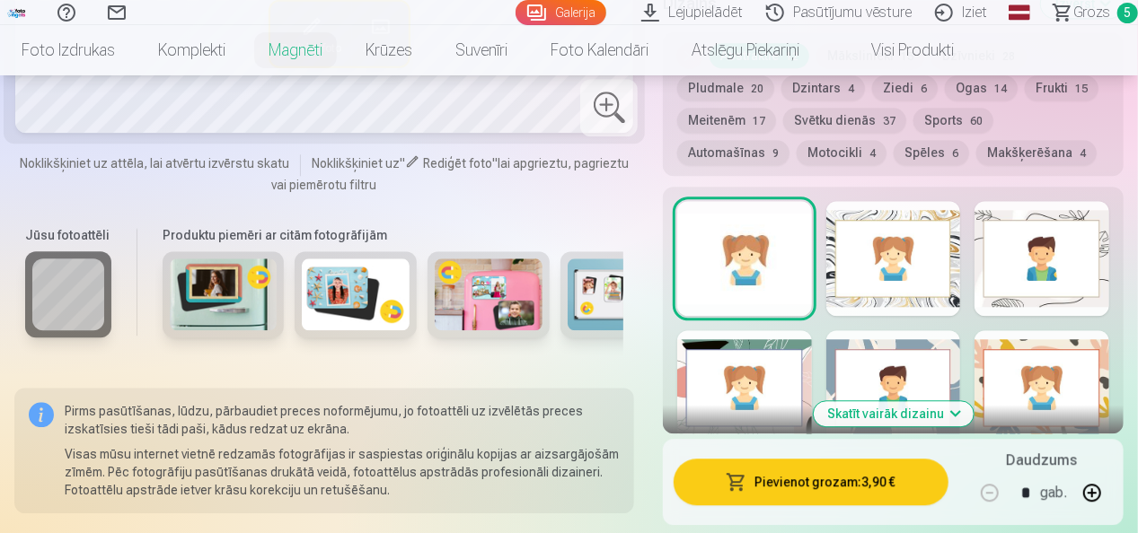
click at [849, 474] on button "Pievienot grozam : 3,90 €" at bounding box center [811, 483] width 275 height 47
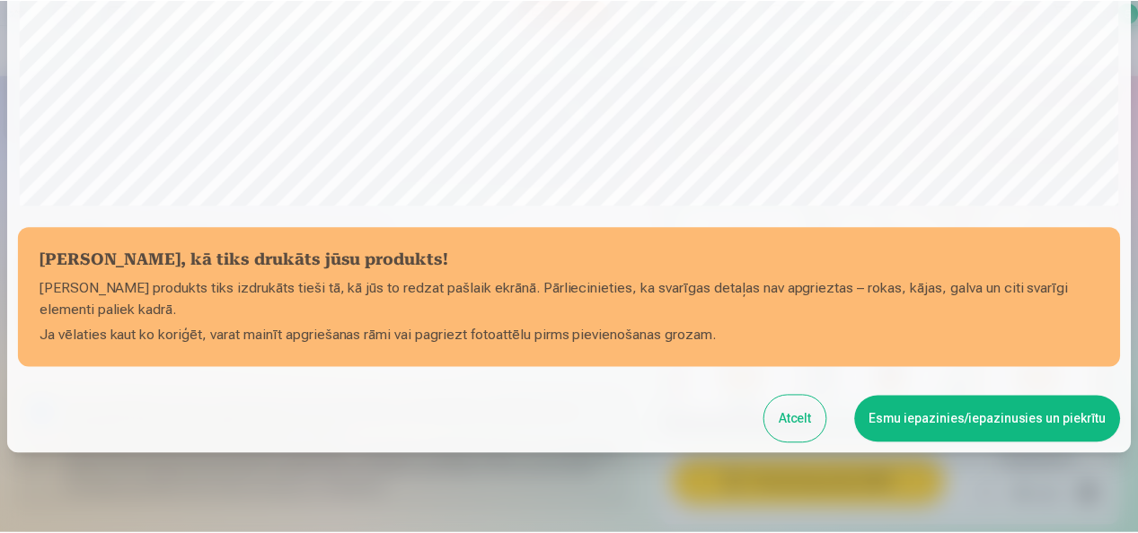
scroll to position [695, 0]
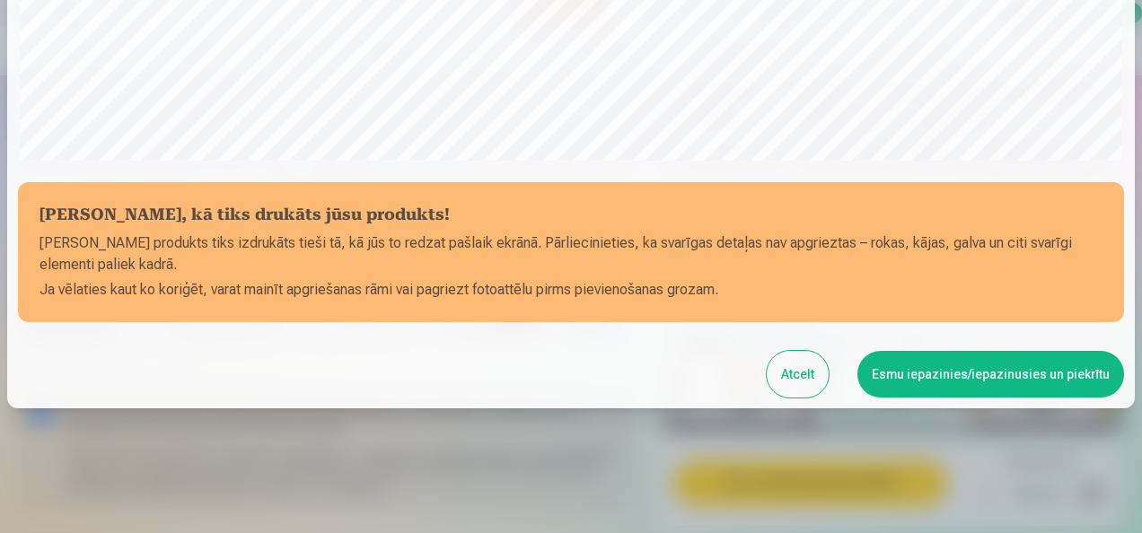
click at [985, 372] on button "Esmu iepazinies/iepazinusies un piekrītu" at bounding box center [991, 374] width 267 height 47
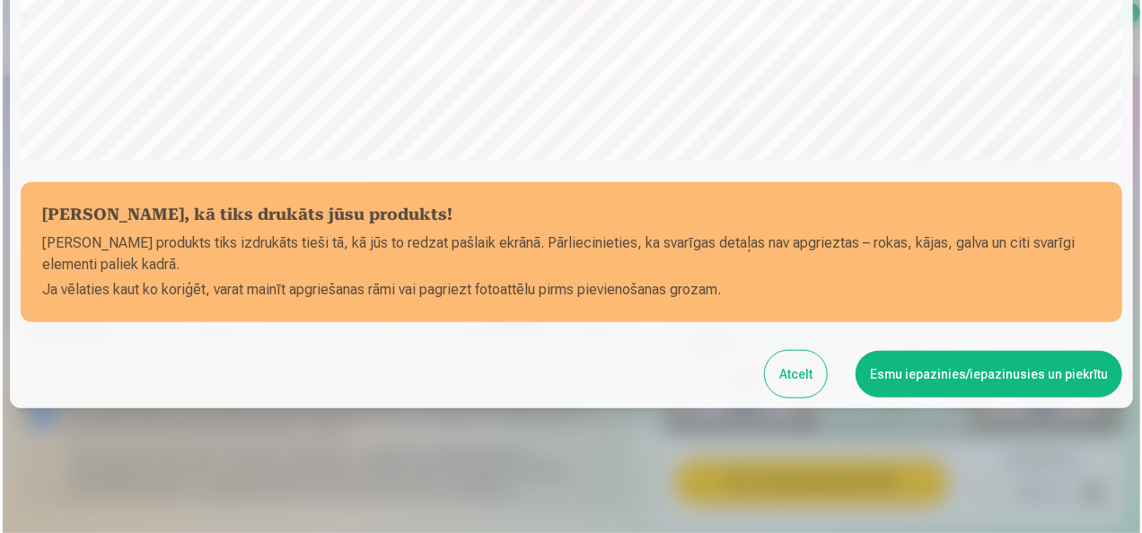
scroll to position [692, 0]
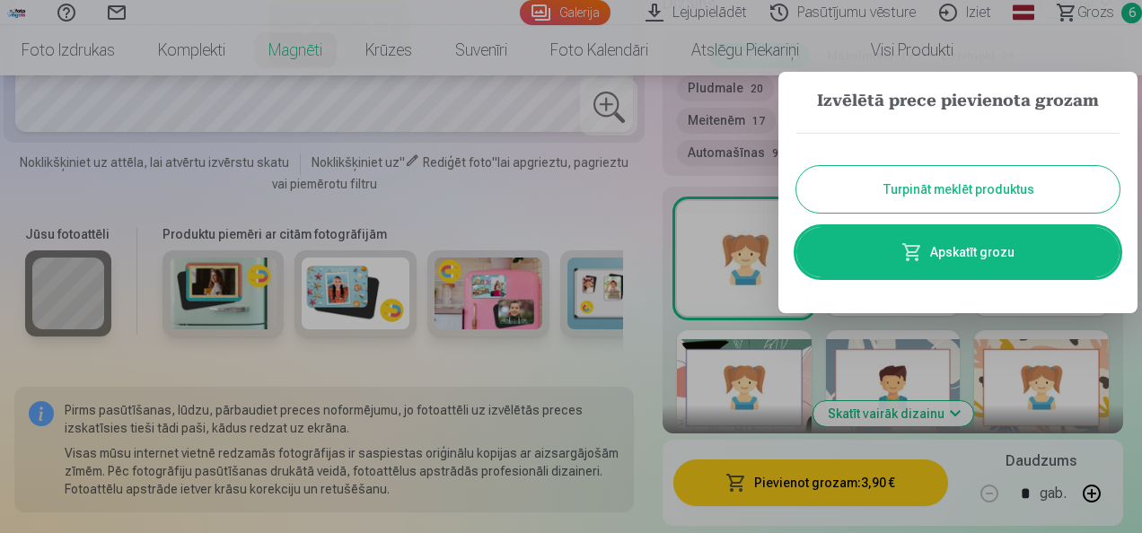
click at [997, 248] on link "Apskatīt grozu" at bounding box center [958, 252] width 323 height 50
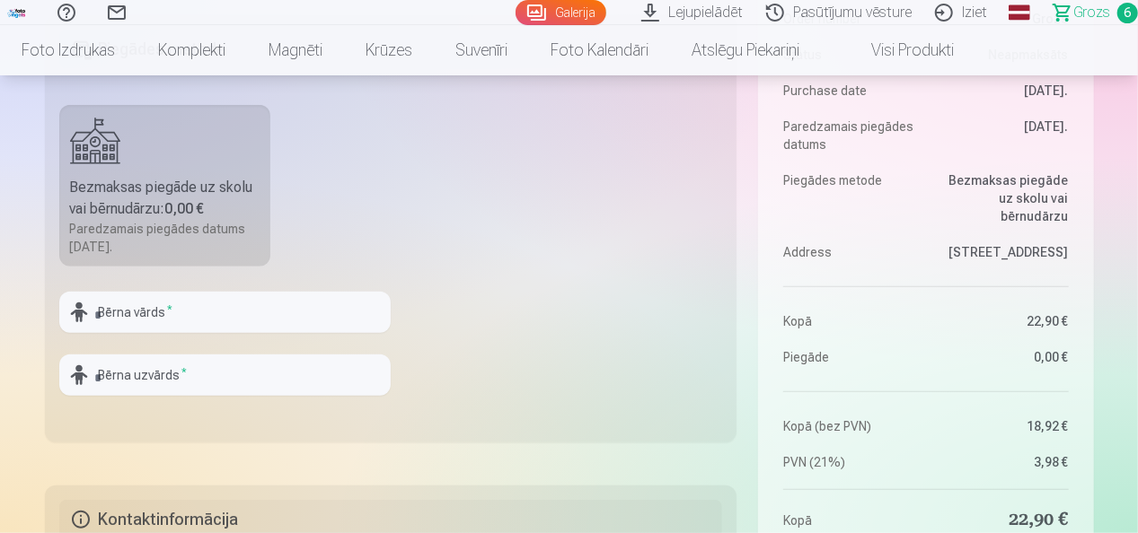
scroll to position [449, 0]
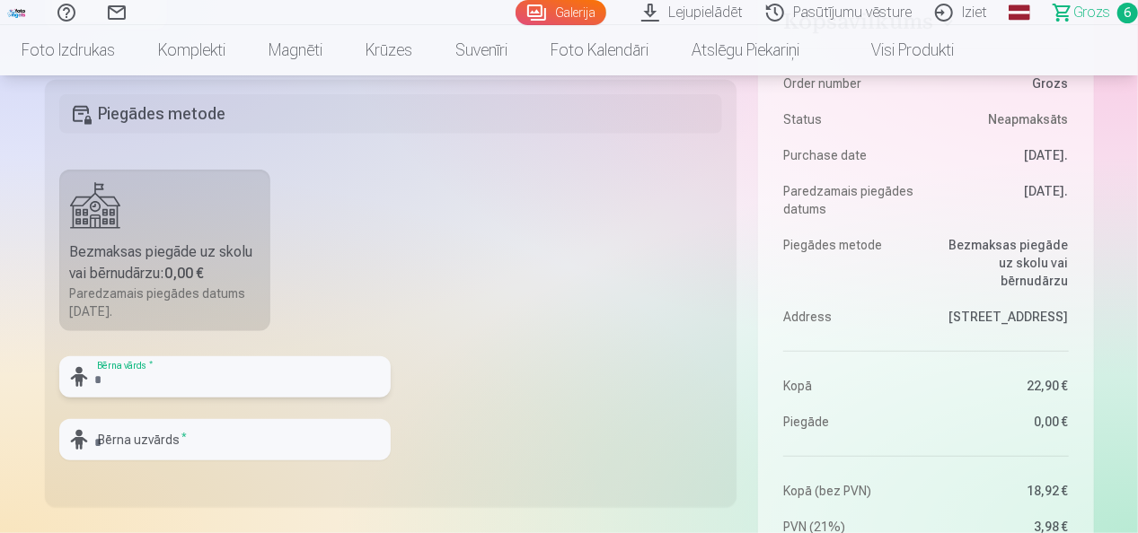
click at [207, 381] on input "text" at bounding box center [224, 377] width 331 height 41
type input "*****"
click at [146, 443] on input "*" at bounding box center [224, 439] width 331 height 41
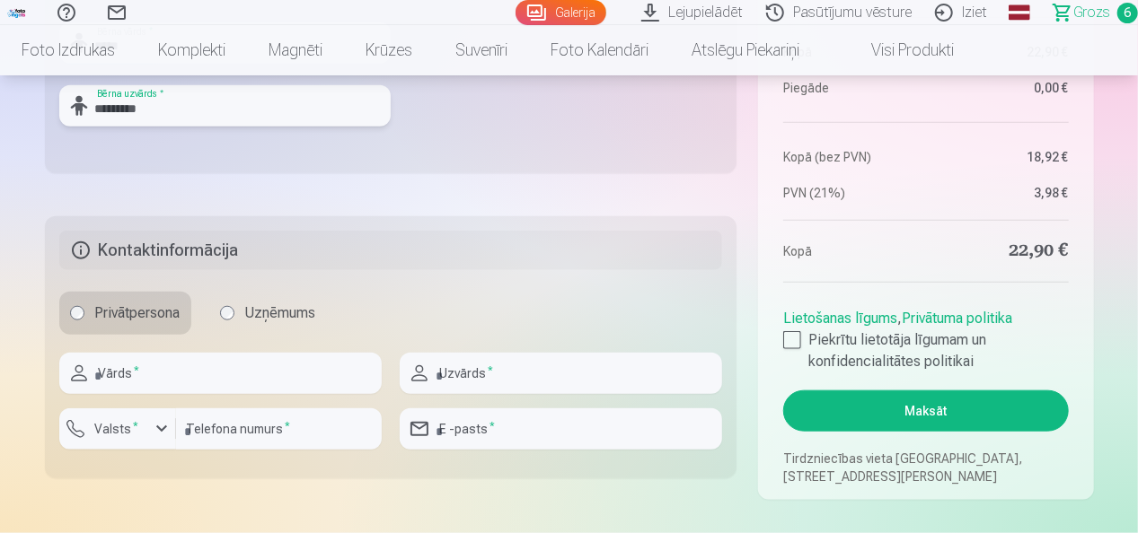
scroll to position [808, 0]
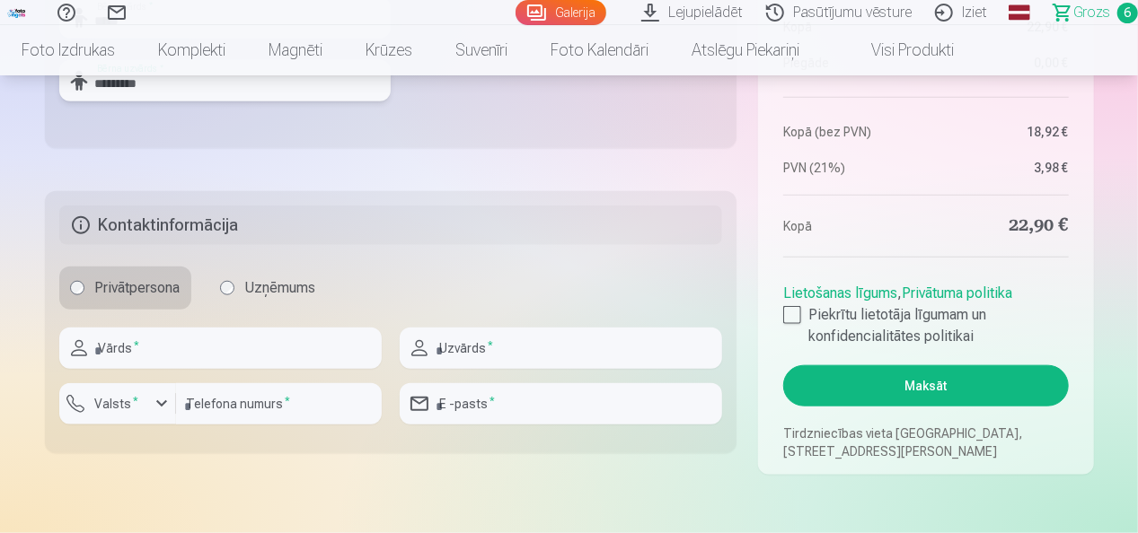
type input "*********"
click at [167, 344] on input "text" at bounding box center [220, 348] width 322 height 41
type input "******"
type input "*******"
type input "********"
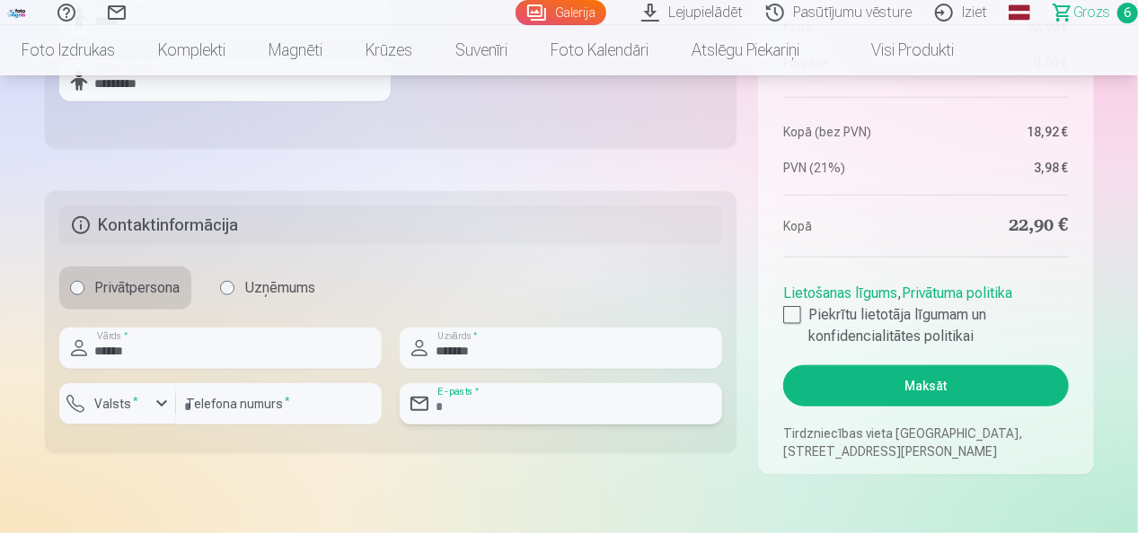
type input "**********"
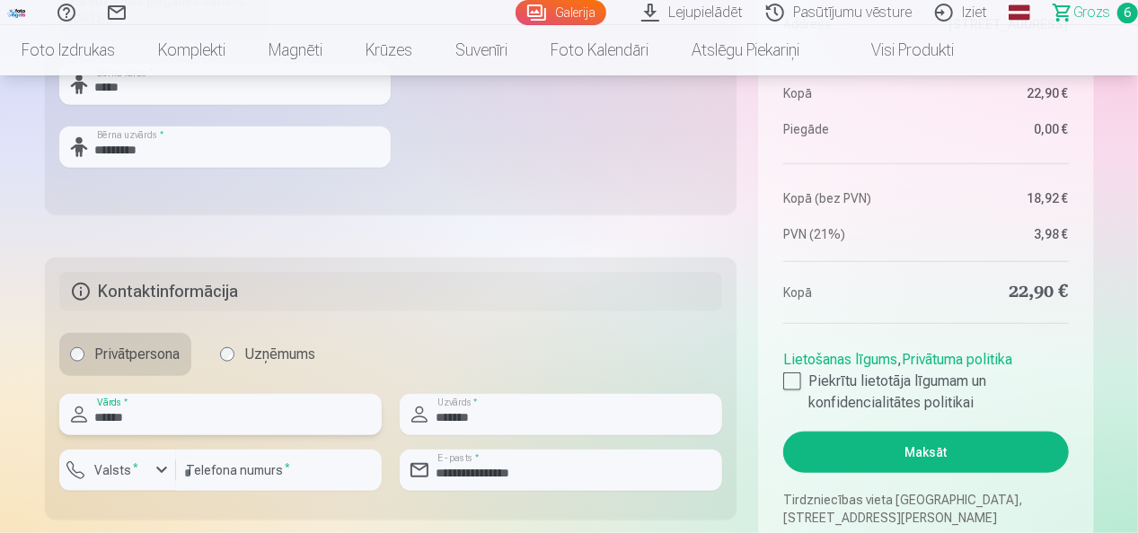
scroll to position [718, 0]
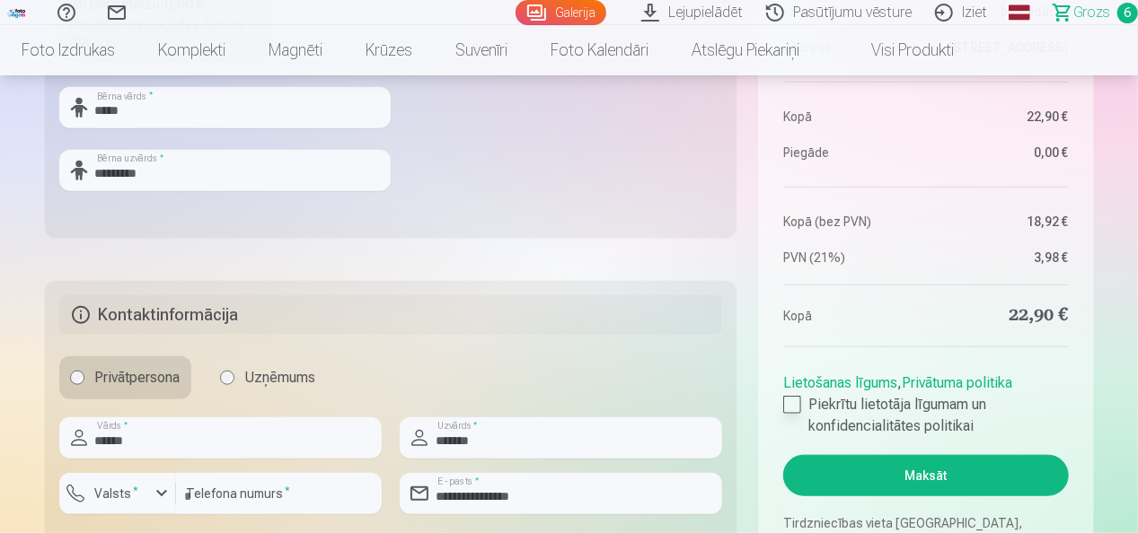
click at [790, 403] on div at bounding box center [792, 405] width 18 height 18
click at [875, 467] on button "Maksāt" at bounding box center [925, 475] width 285 height 41
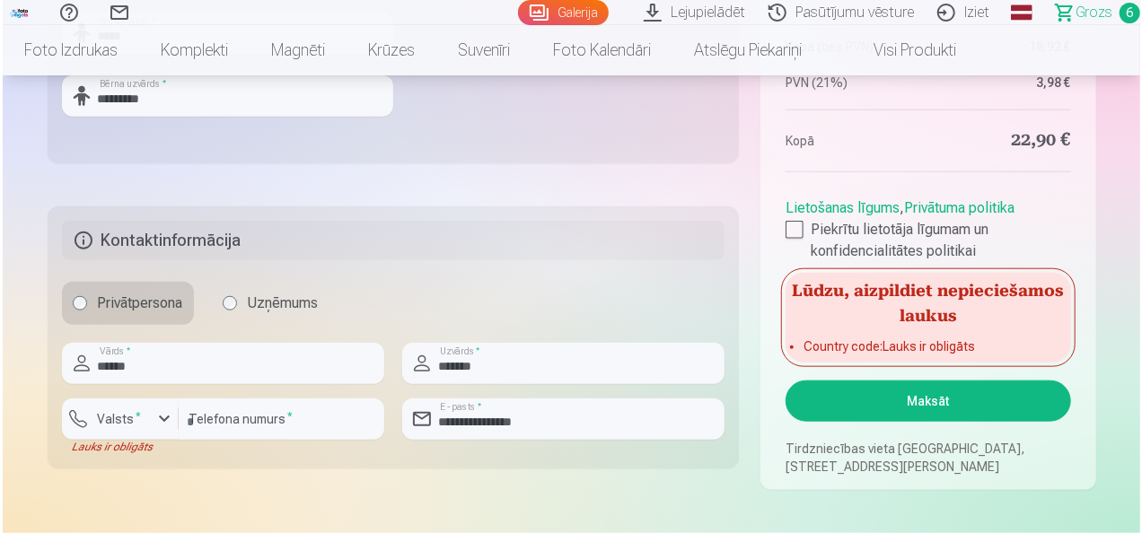
scroll to position [898, 0]
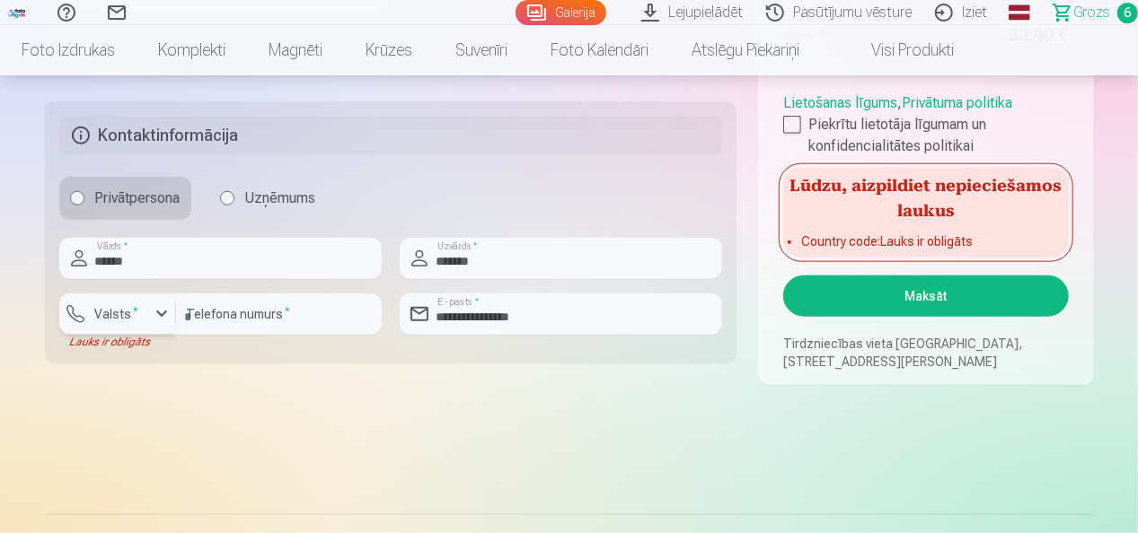
click at [160, 310] on div "button" at bounding box center [162, 315] width 22 height 22
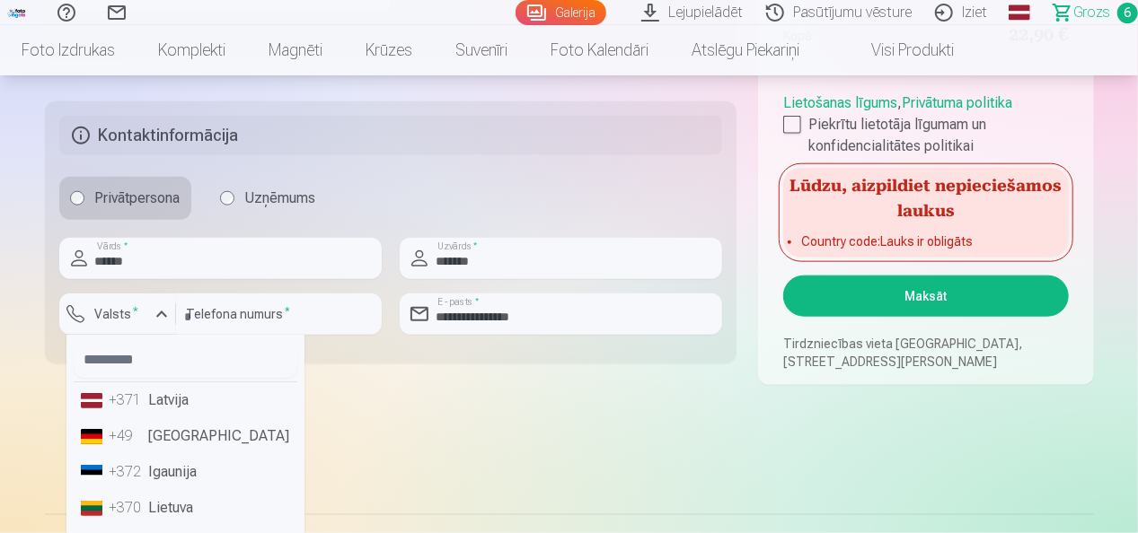
click at [170, 401] on li "+371 Latvija" at bounding box center [186, 401] width 224 height 36
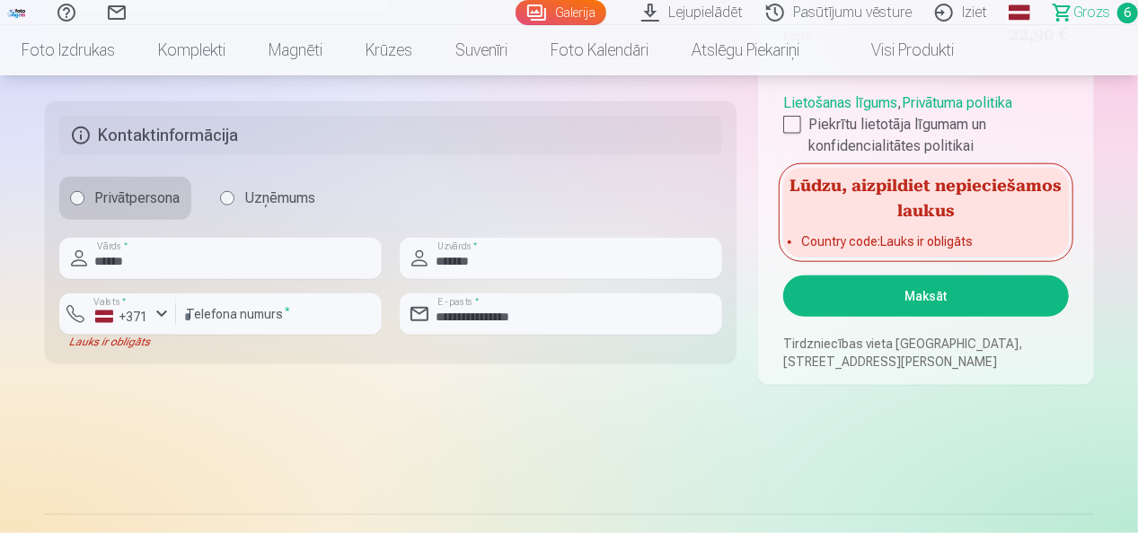
click at [929, 292] on button "Maksāt" at bounding box center [925, 296] width 285 height 41
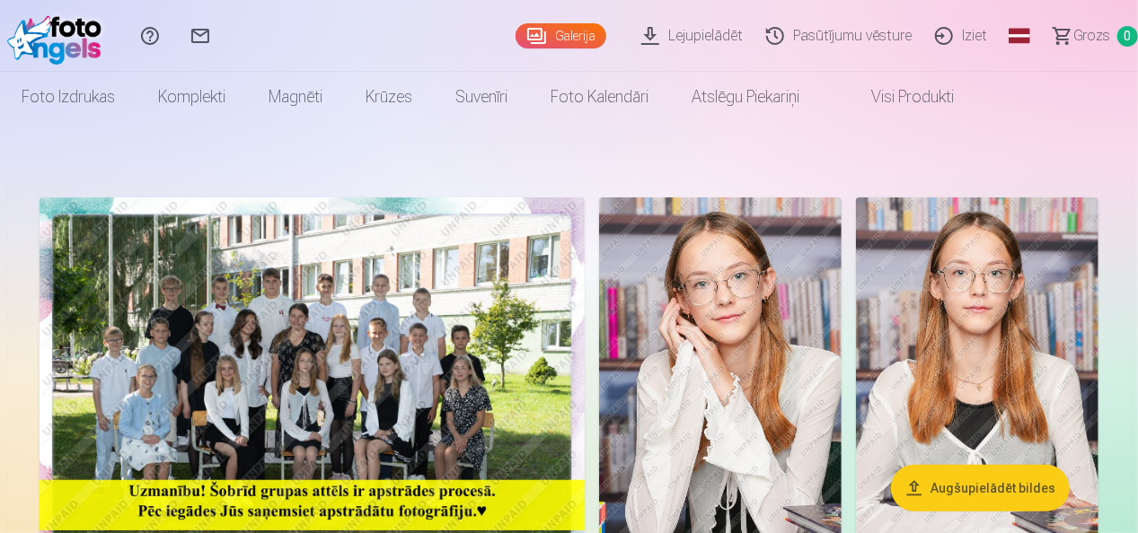
click at [947, 32] on link "Iziet" at bounding box center [963, 36] width 75 height 72
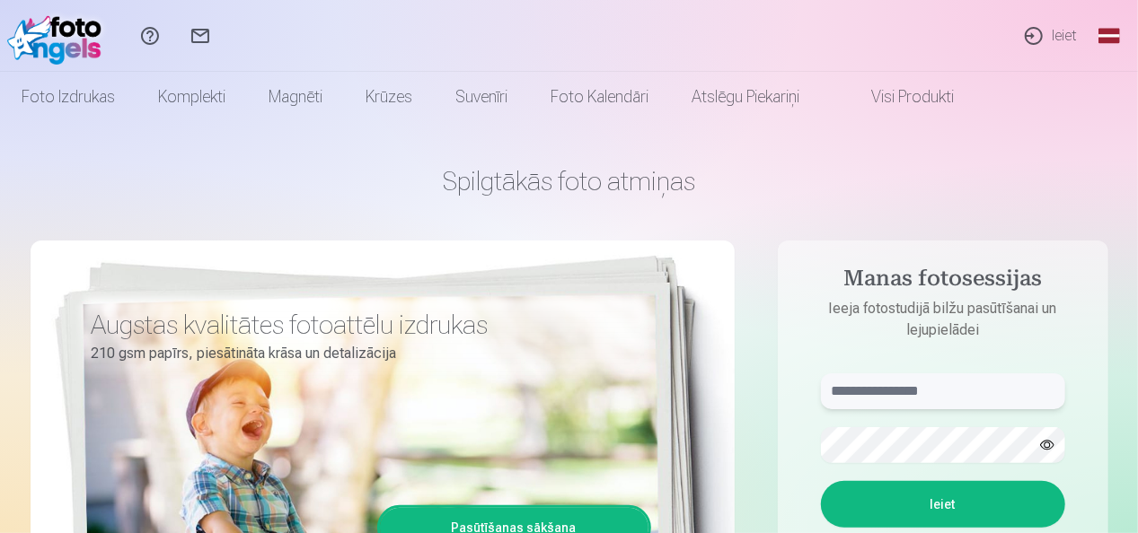
click at [973, 395] on input "text" at bounding box center [943, 392] width 244 height 36
type input "**********"
click at [1053, 444] on button "button" at bounding box center [1047, 445] width 34 height 34
click at [976, 501] on button "Ieiet" at bounding box center [943, 504] width 244 height 47
